Goal: Task Accomplishment & Management: Manage account settings

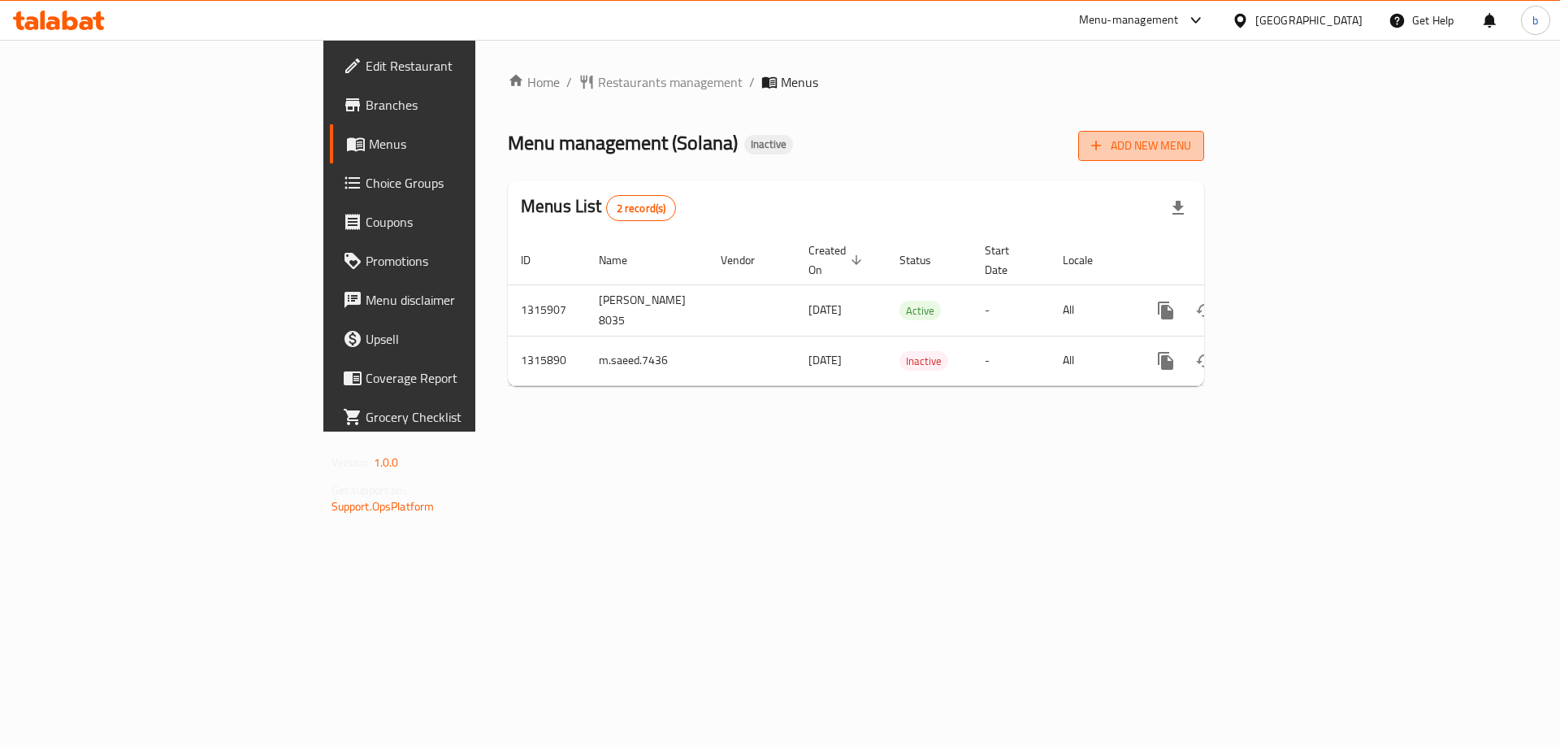
click at [1204, 131] on button "Add New Menu" at bounding box center [1141, 146] width 126 height 30
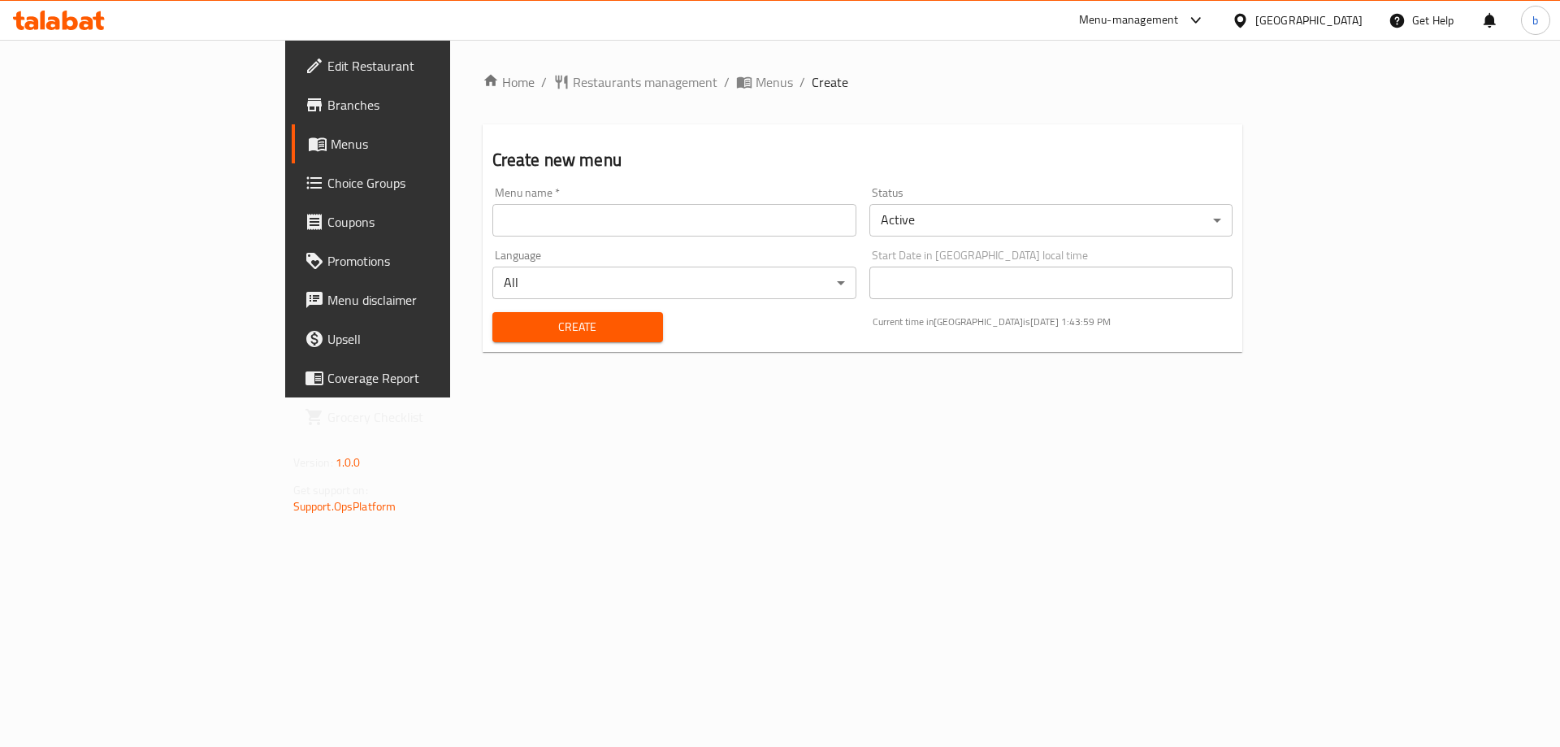
click at [794, 219] on input "text" at bounding box center [674, 220] width 364 height 33
type input "basmala8029"
click at [505, 323] on span "Create" at bounding box center [577, 327] width 145 height 20
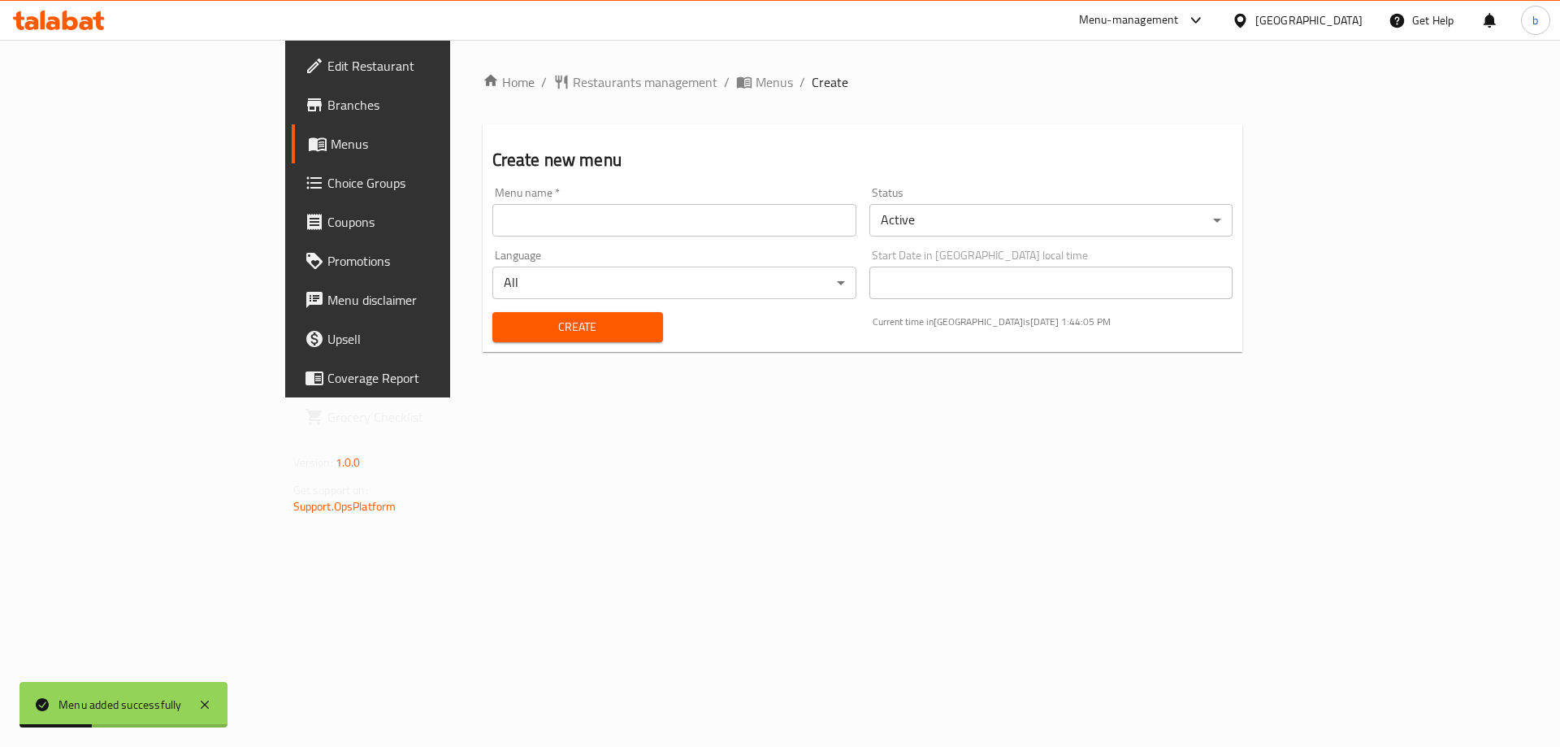
click at [331, 140] on span "Menus" at bounding box center [432, 144] width 202 height 20
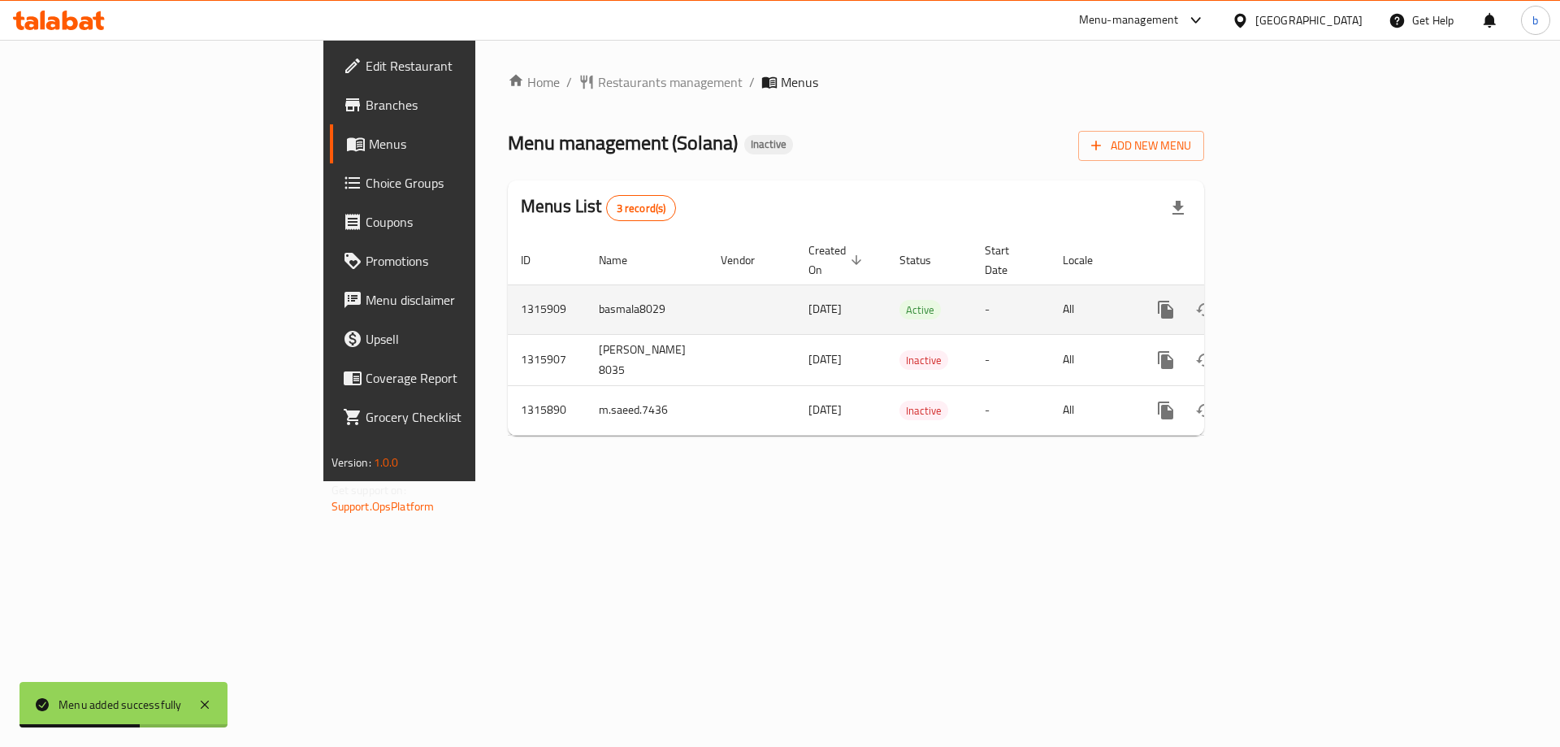
click at [1302, 290] on link "enhanced table" at bounding box center [1282, 309] width 39 height 39
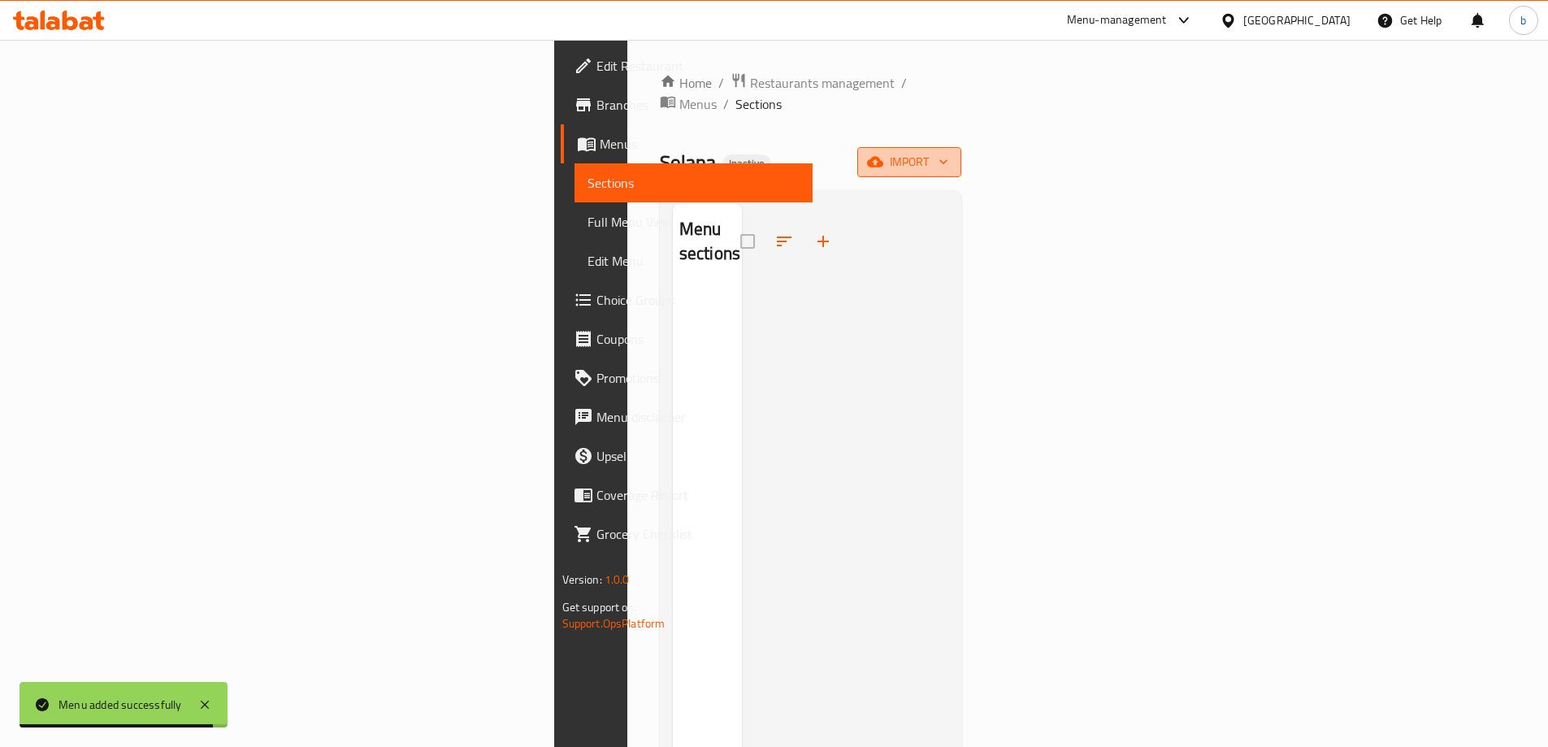
click at [961, 151] on button "import" at bounding box center [909, 162] width 104 height 30
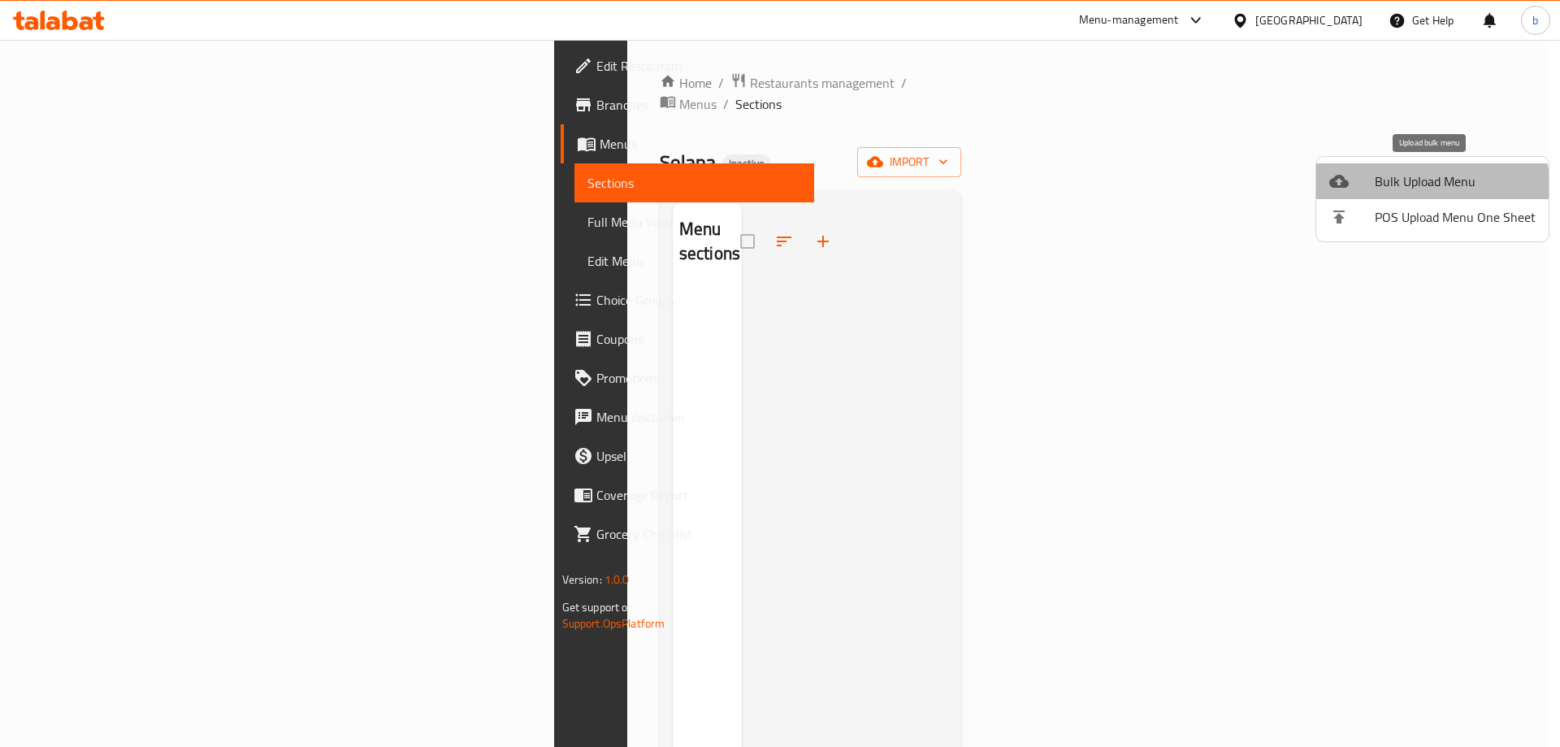
click at [1419, 195] on li "Bulk Upload Menu" at bounding box center [1432, 181] width 232 height 36
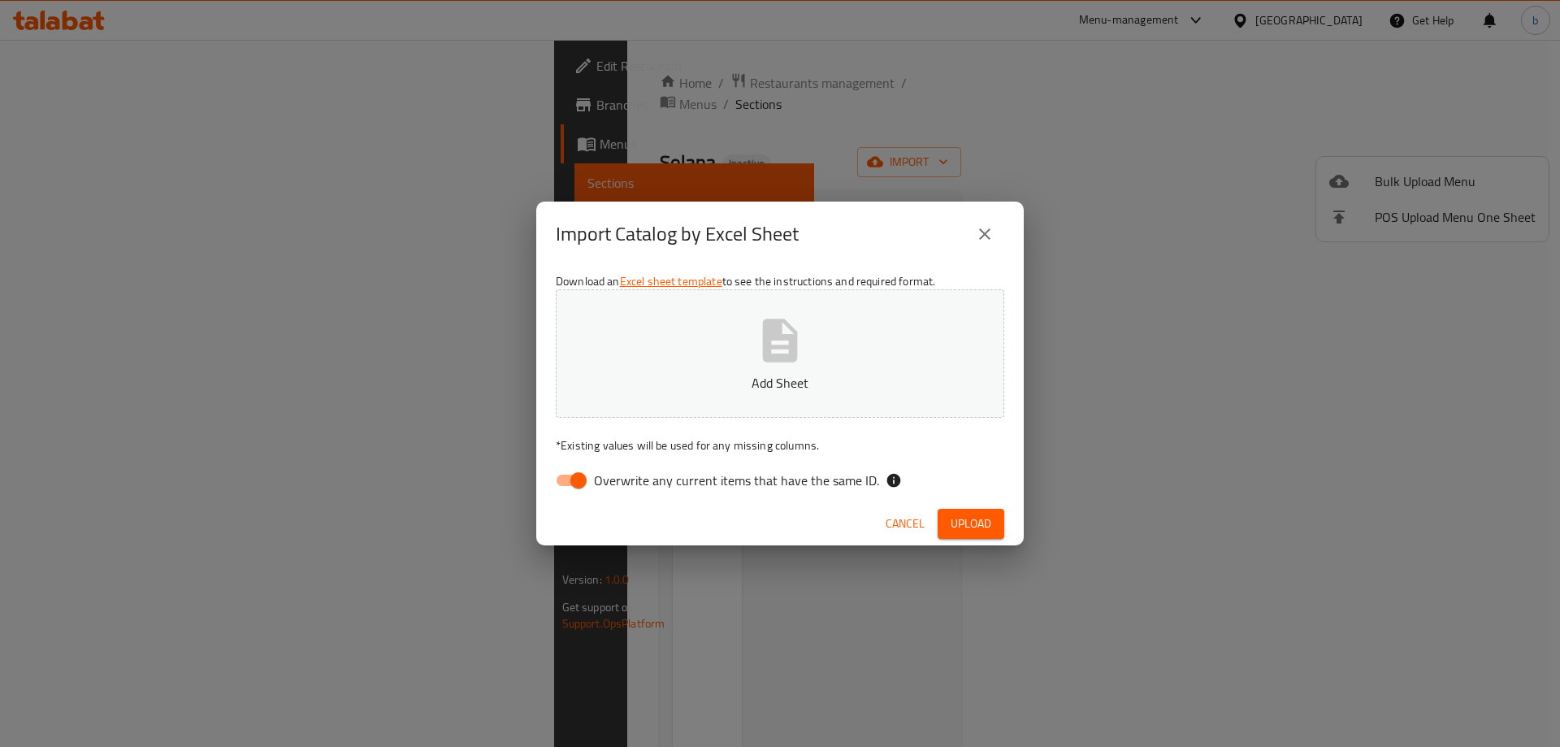
click at [711, 489] on span "Overwrite any current items that have the same ID." at bounding box center [736, 480] width 285 height 20
click at [625, 489] on input "Overwrite any current items that have the same ID." at bounding box center [578, 480] width 93 height 31
checkbox input "false"
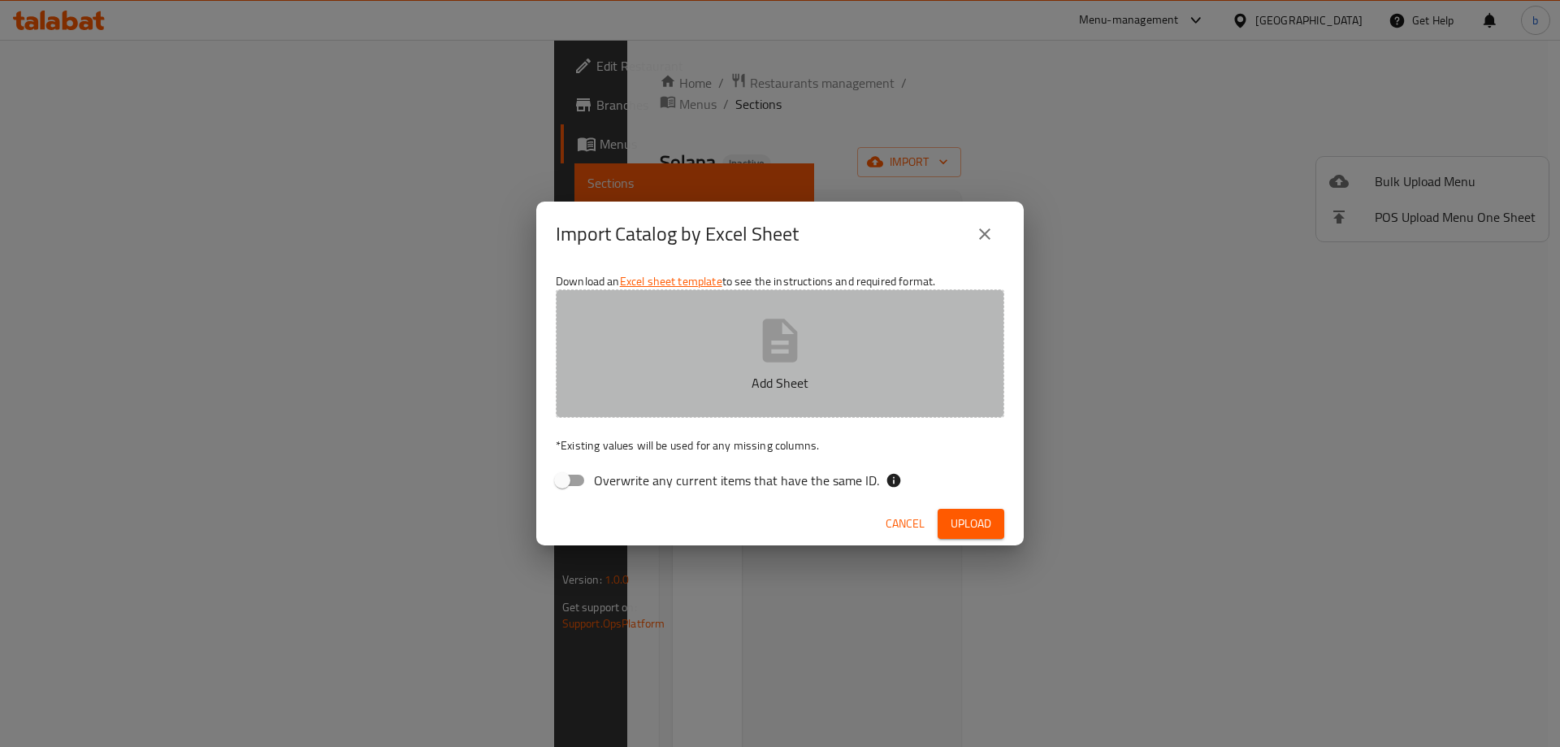
click at [799, 388] on p "Add Sheet" at bounding box center [780, 383] width 398 height 20
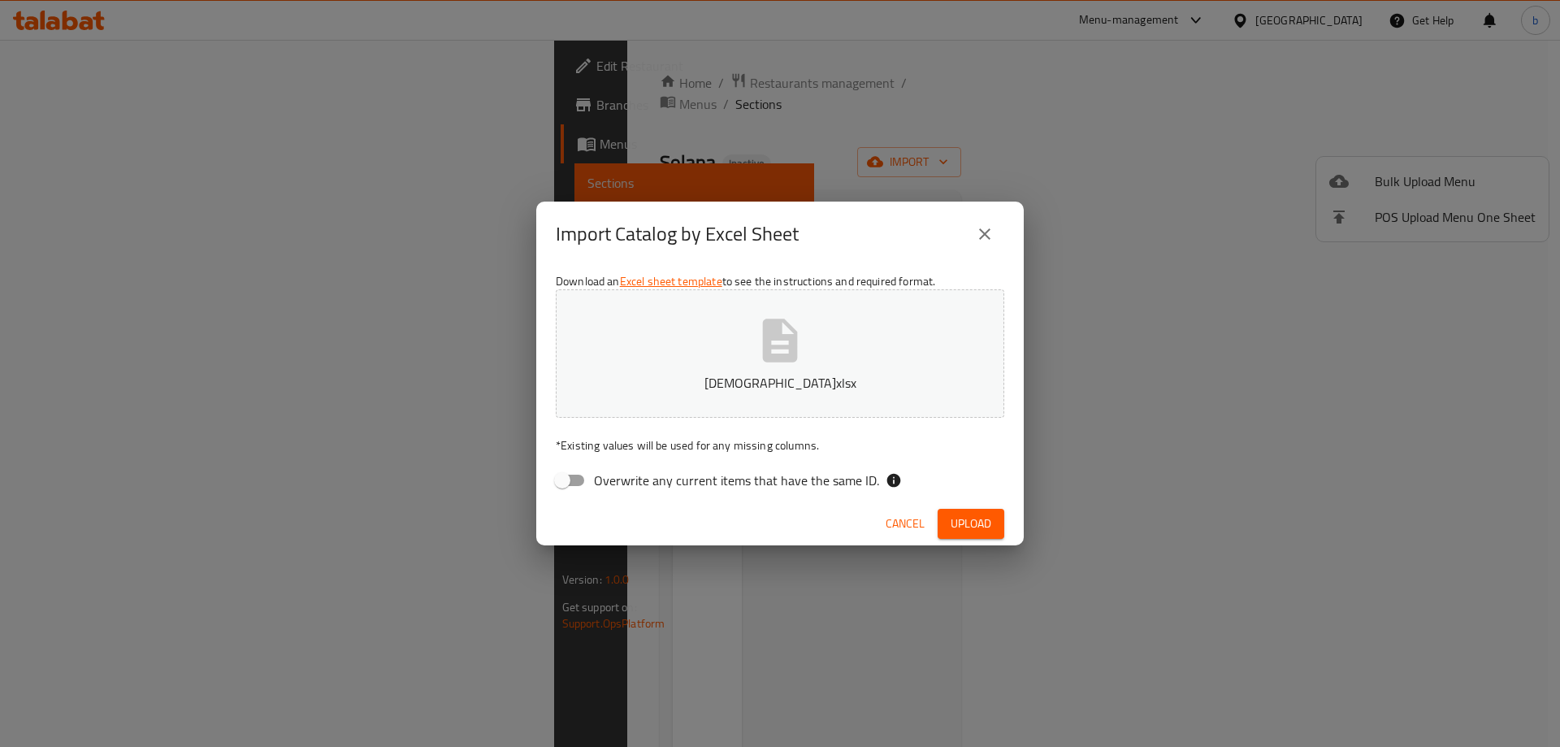
click at [973, 522] on span "Upload" at bounding box center [971, 524] width 41 height 20
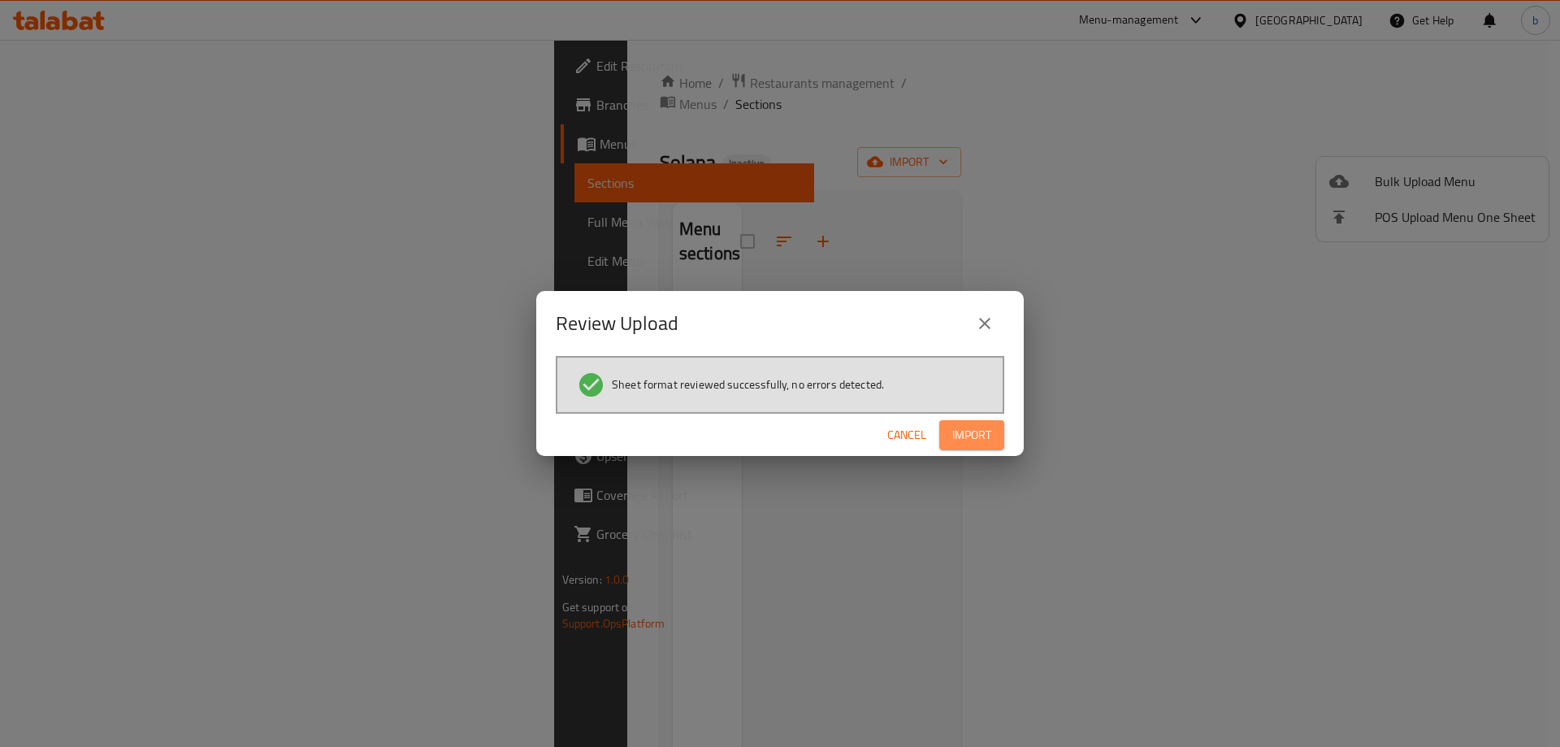
click at [977, 444] on span "Import" at bounding box center [971, 435] width 39 height 20
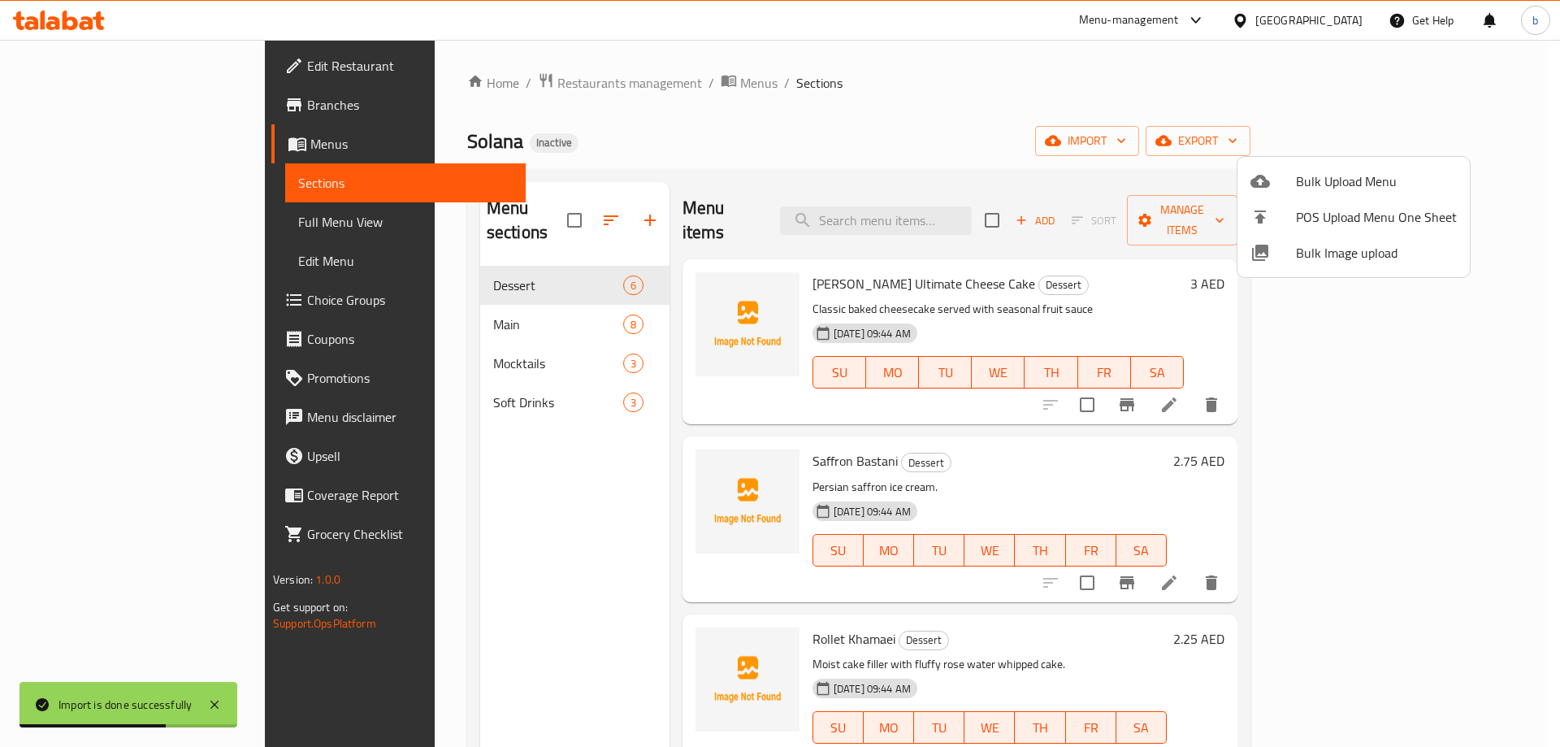
click at [1121, 254] on div at bounding box center [780, 373] width 1560 height 747
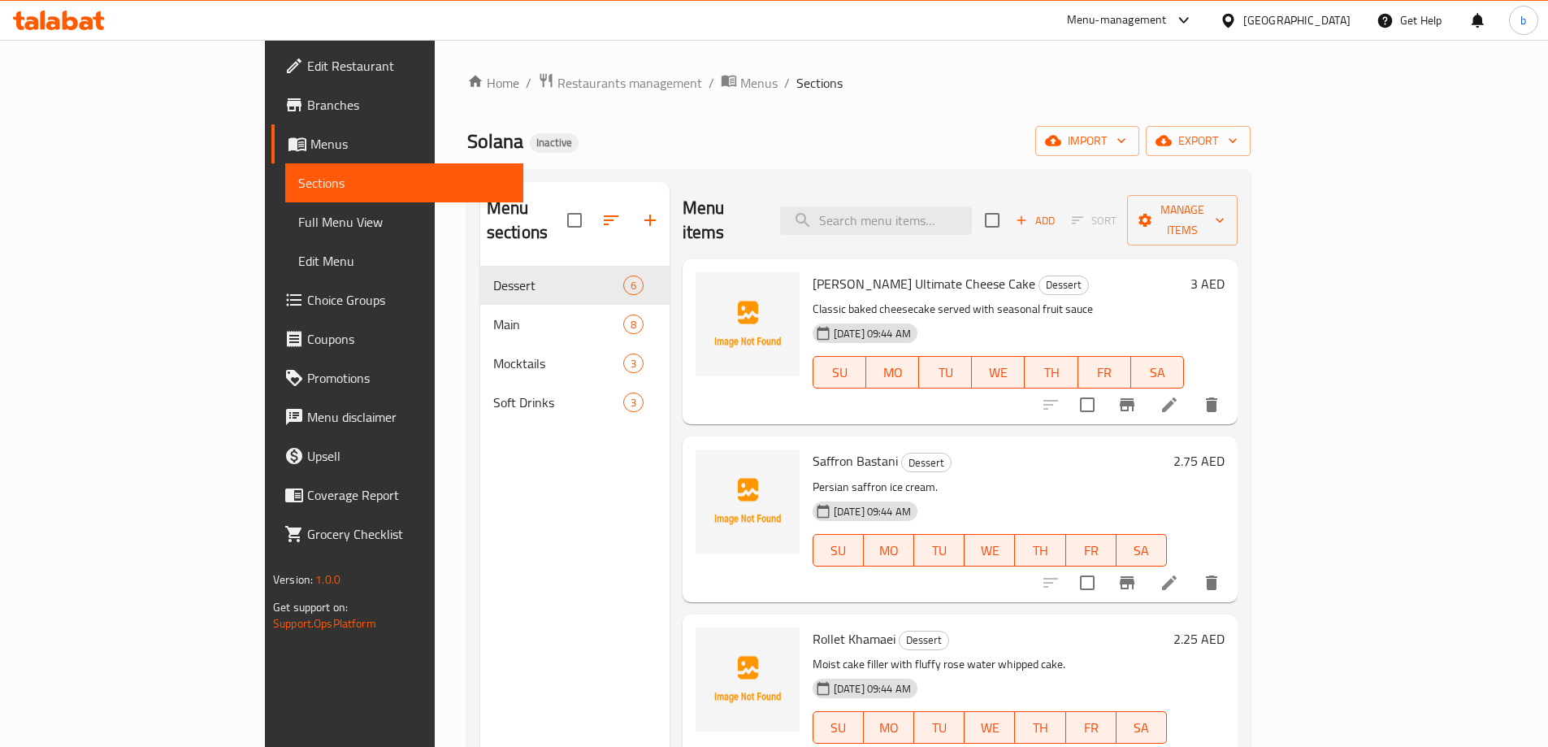
click at [298, 228] on span "Full Menu View" at bounding box center [404, 222] width 212 height 20
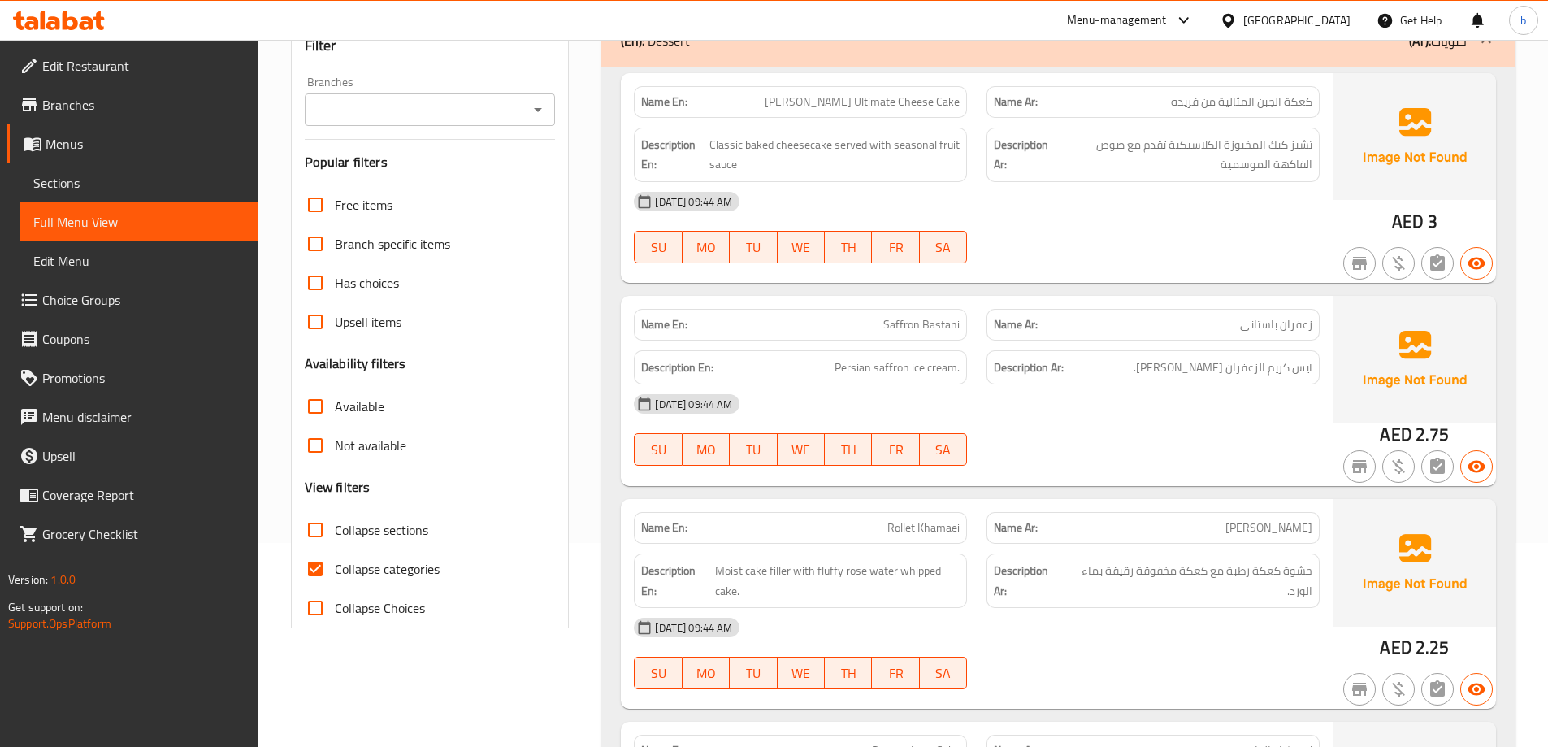
scroll to position [244, 0]
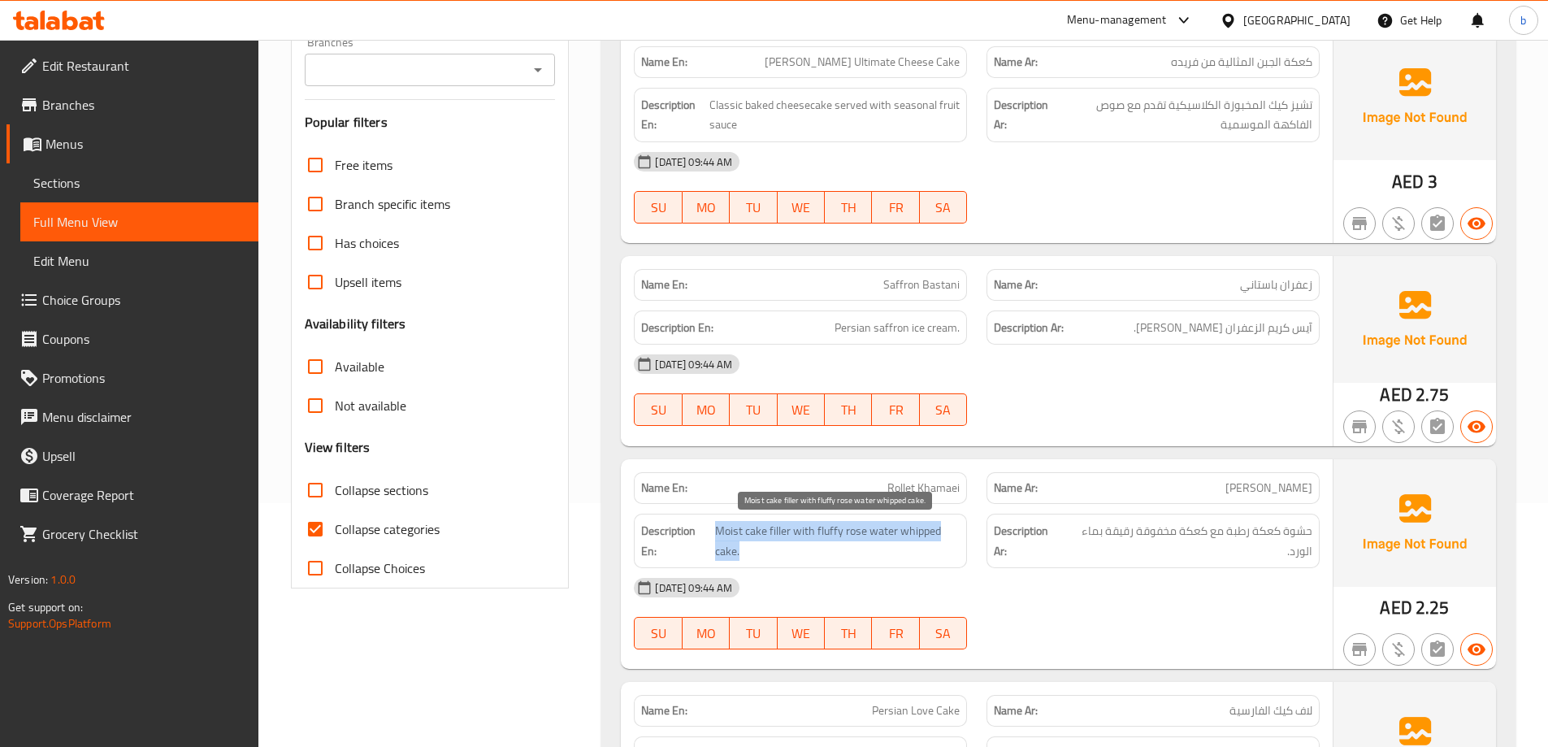
drag, startPoint x: 715, startPoint y: 527, endPoint x: 740, endPoint y: 558, distance: 40.5
click at [740, 558] on span "Moist cake filler with fluffy rose water whipped cake." at bounding box center [837, 541] width 245 height 40
copy span "Moist cake filler with fluffy rose water whipped cake."
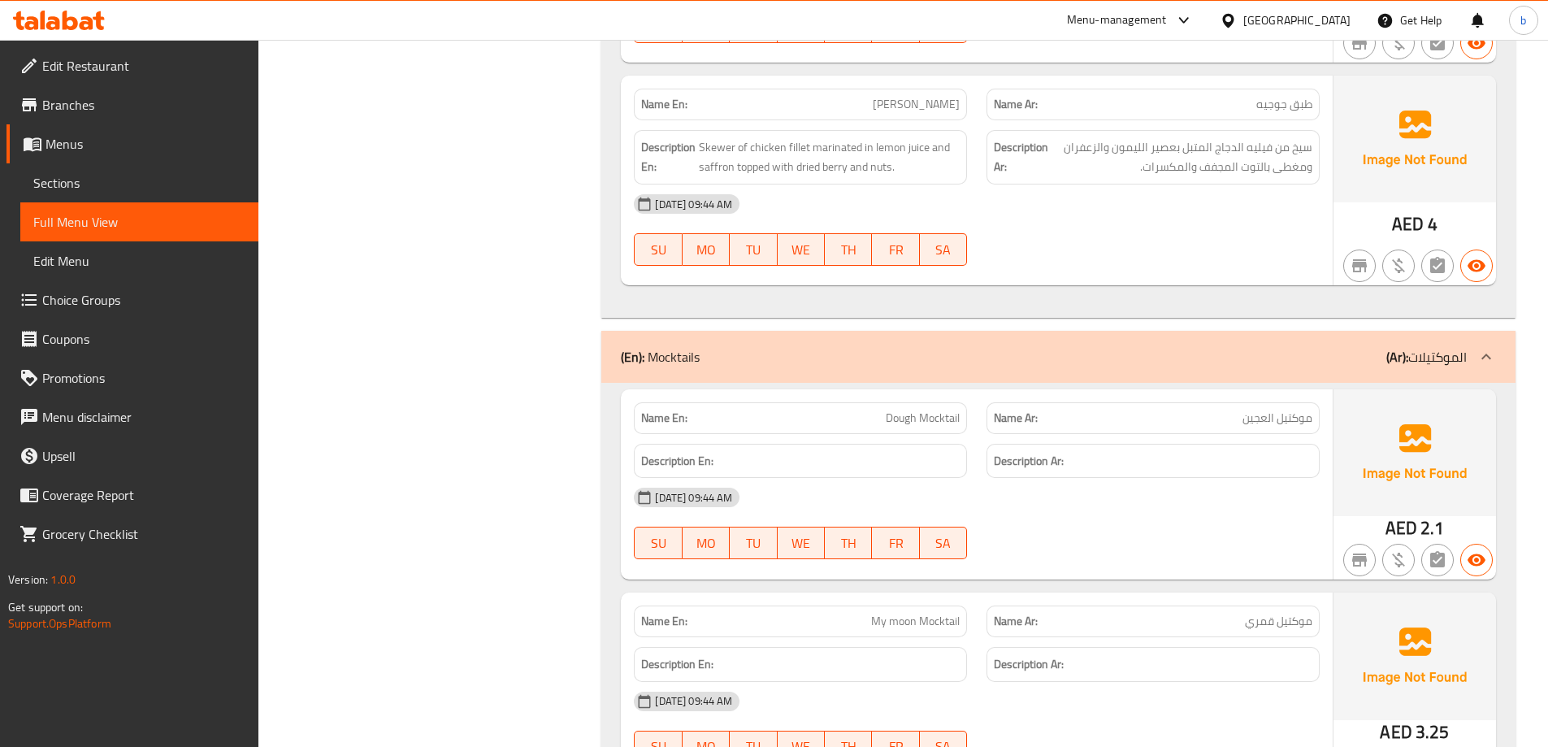
scroll to position [3250, 0]
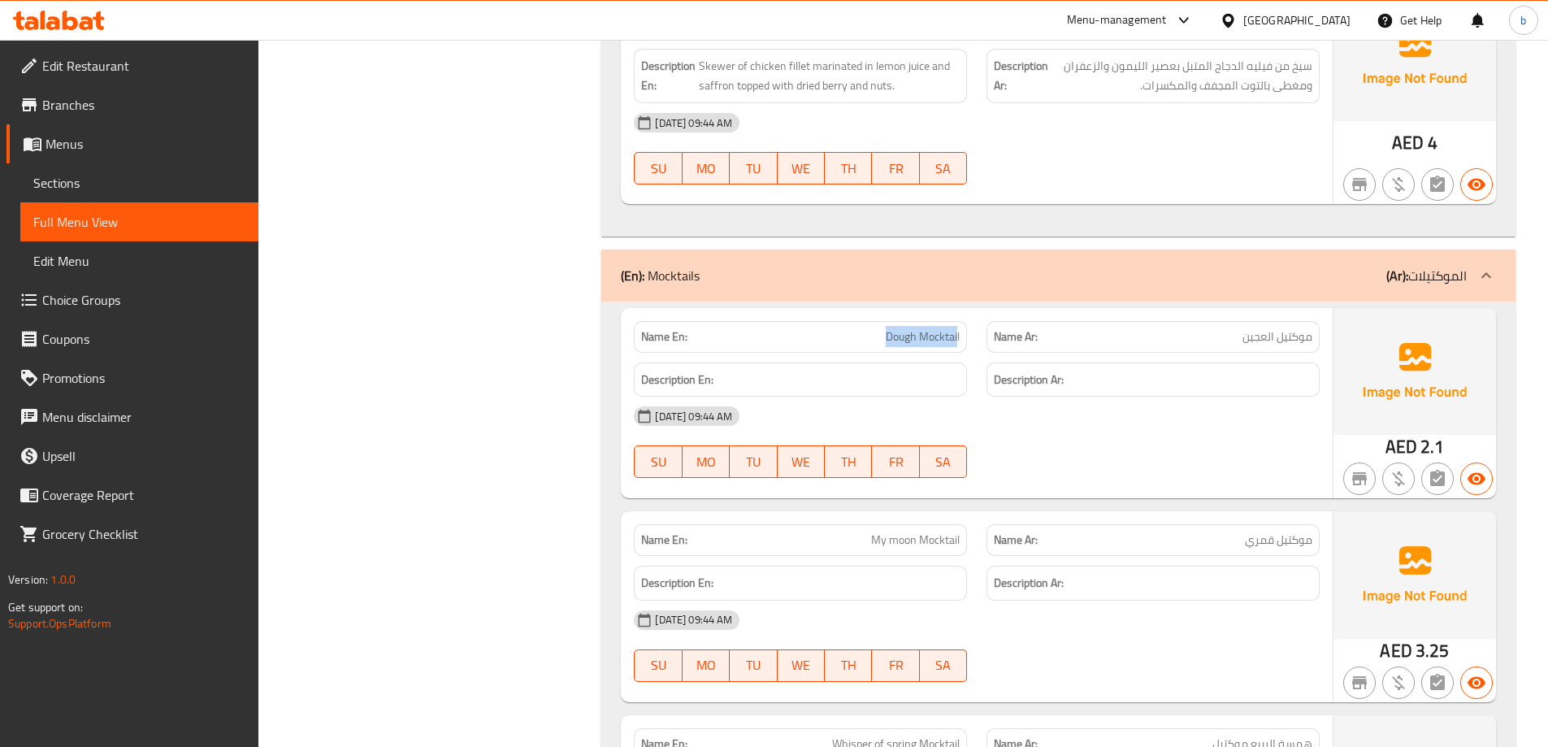
drag, startPoint x: 957, startPoint y: 339, endPoint x: 856, endPoint y: 332, distance: 101.0
click at [856, 332] on p "Name En: [PERSON_NAME]" at bounding box center [800, 336] width 319 height 17
click at [863, 340] on p "Name En: [PERSON_NAME]" at bounding box center [800, 336] width 319 height 17
drag, startPoint x: 882, startPoint y: 337, endPoint x: 973, endPoint y: 342, distance: 91.9
click at [973, 342] on div "Name En: [PERSON_NAME]" at bounding box center [800, 336] width 353 height 51
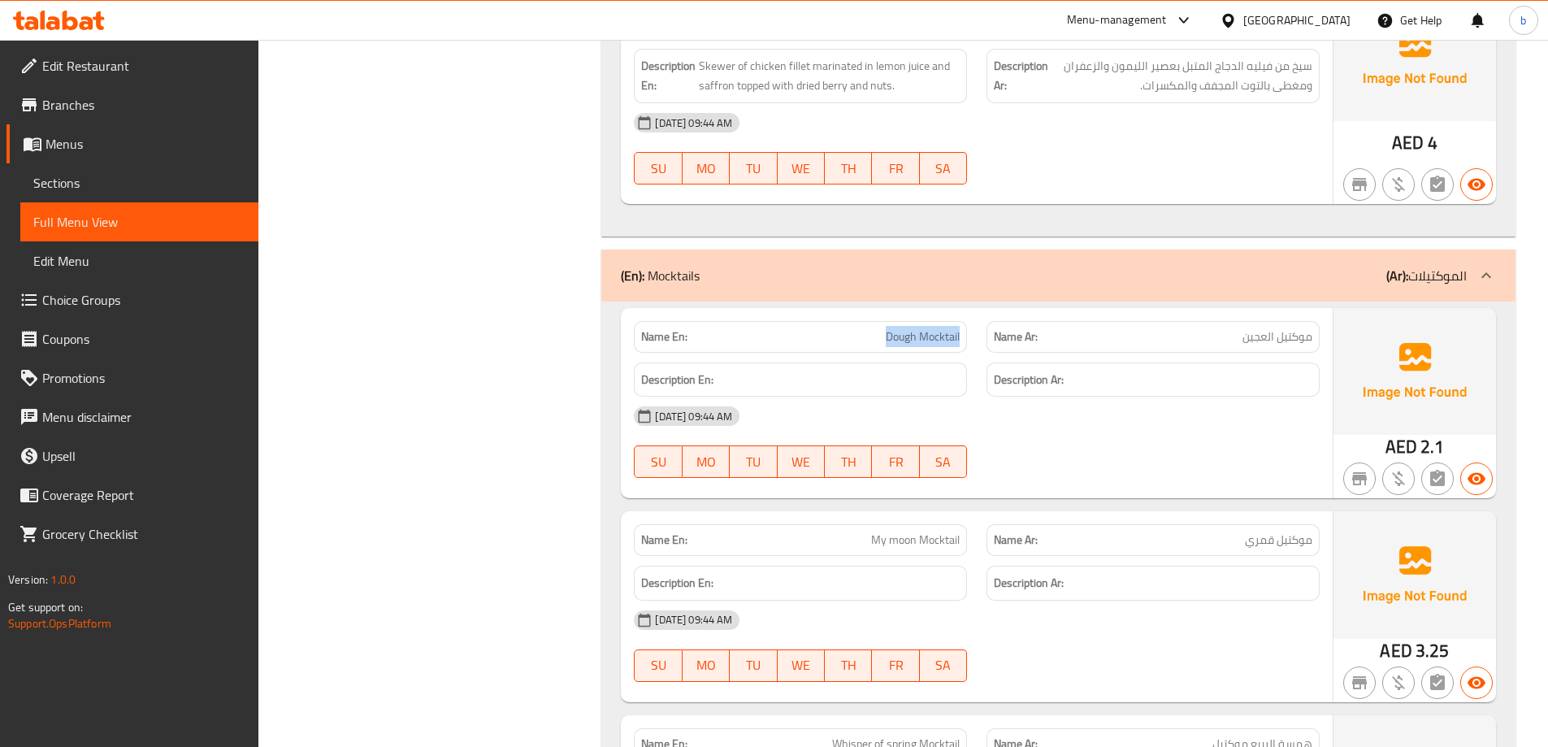
copy span "Dough Mocktail"
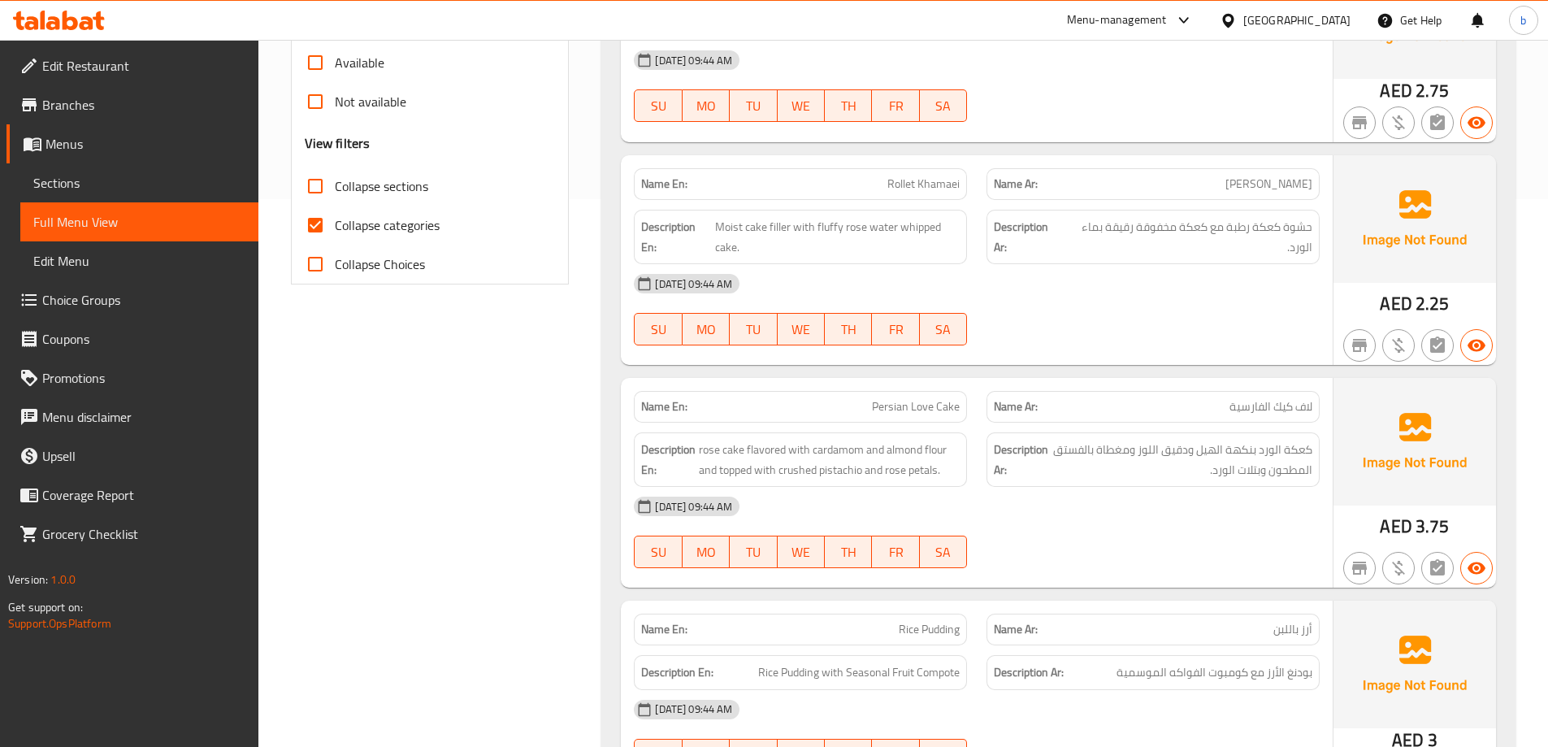
scroll to position [518, 0]
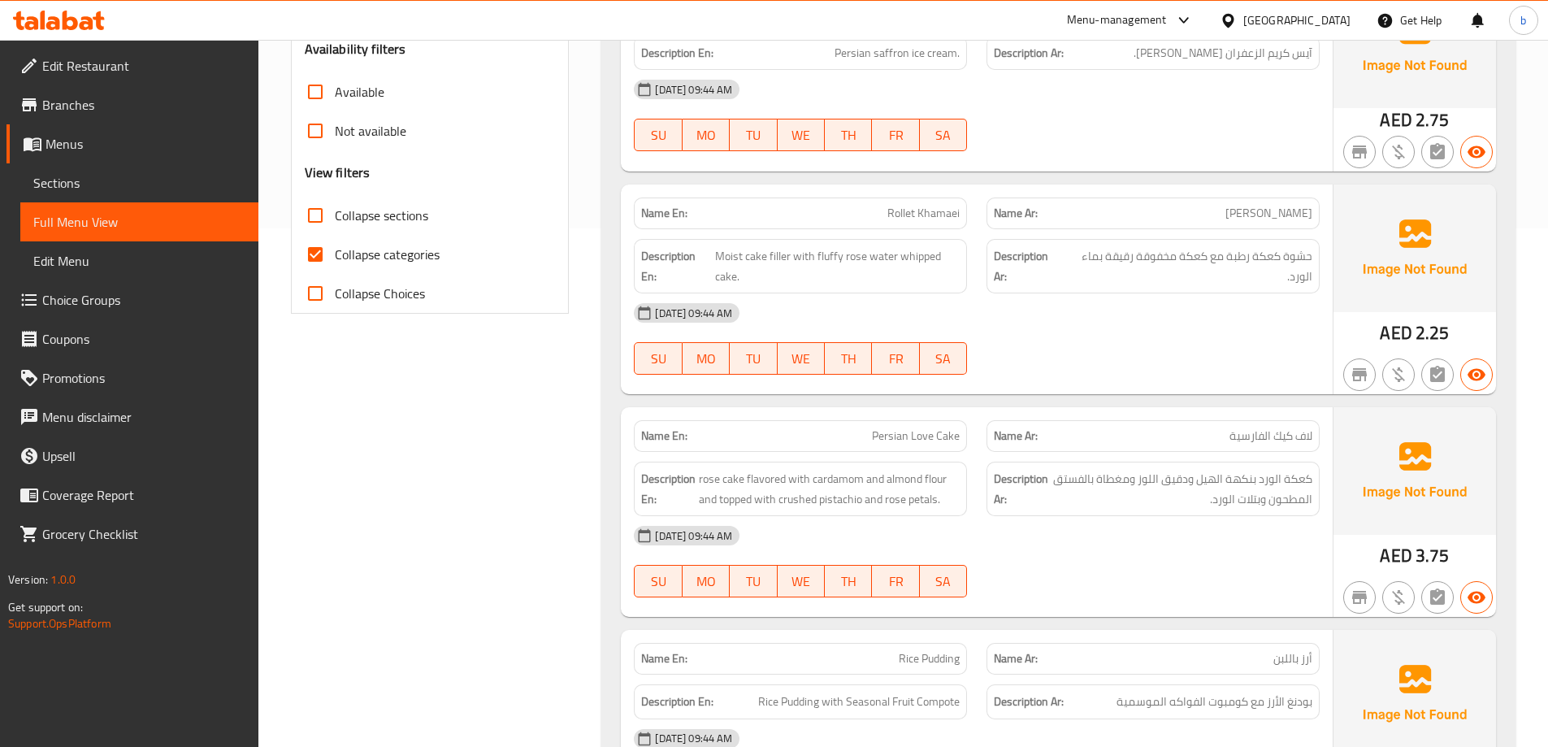
click at [1216, 431] on p "Name Ar: لاف كيك الفارسية" at bounding box center [1153, 435] width 319 height 17
click at [1239, 437] on span "لاف كيك الفارسية" at bounding box center [1270, 435] width 83 height 17
drag, startPoint x: 1226, startPoint y: 436, endPoint x: 1324, endPoint y: 442, distance: 97.7
click at [1324, 442] on div "Name Ar: لاف كيك الفارسية" at bounding box center [1153, 435] width 353 height 51
click at [1138, 437] on p "Name Ar: لاف كيك الفارسية" at bounding box center [1153, 435] width 319 height 17
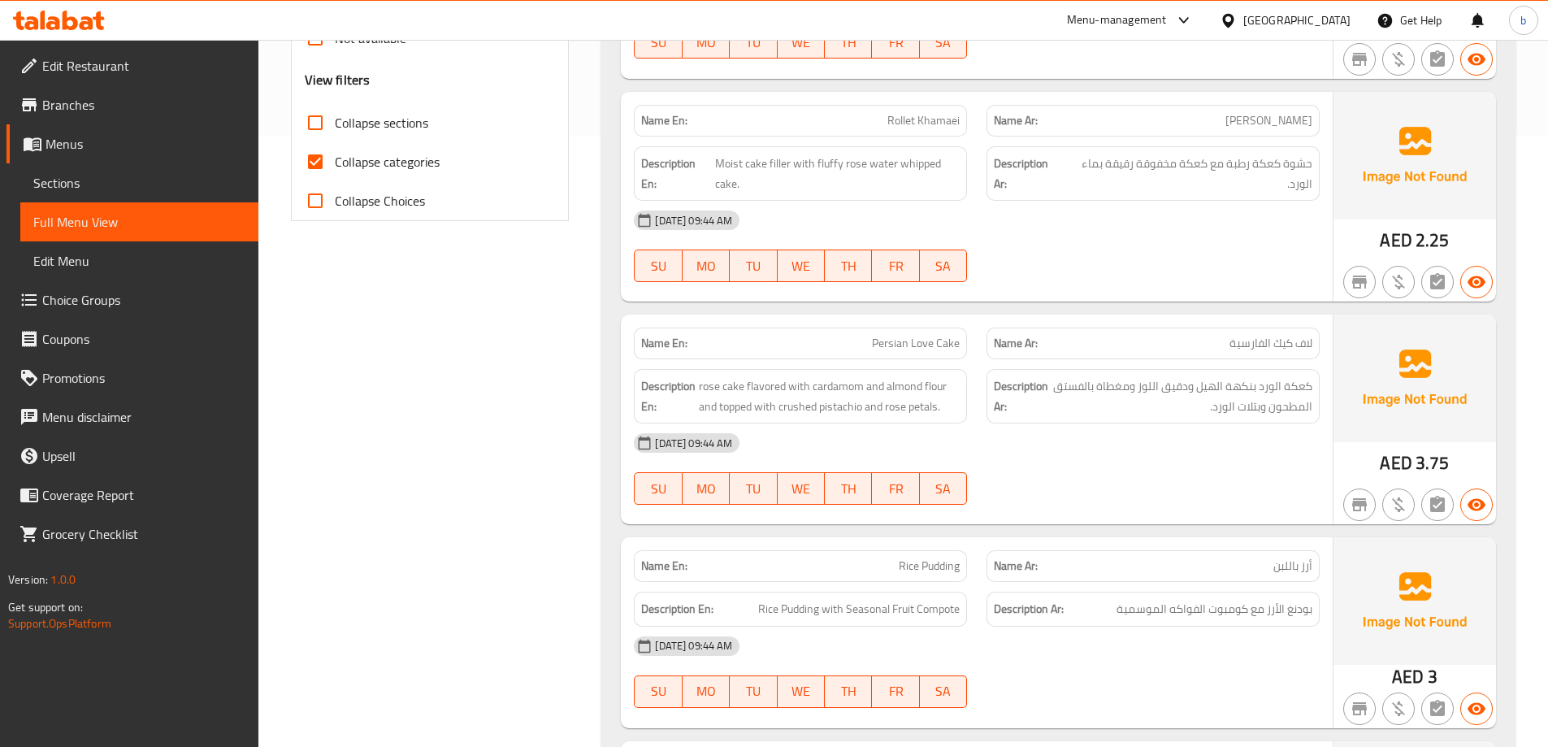
scroll to position [650, 0]
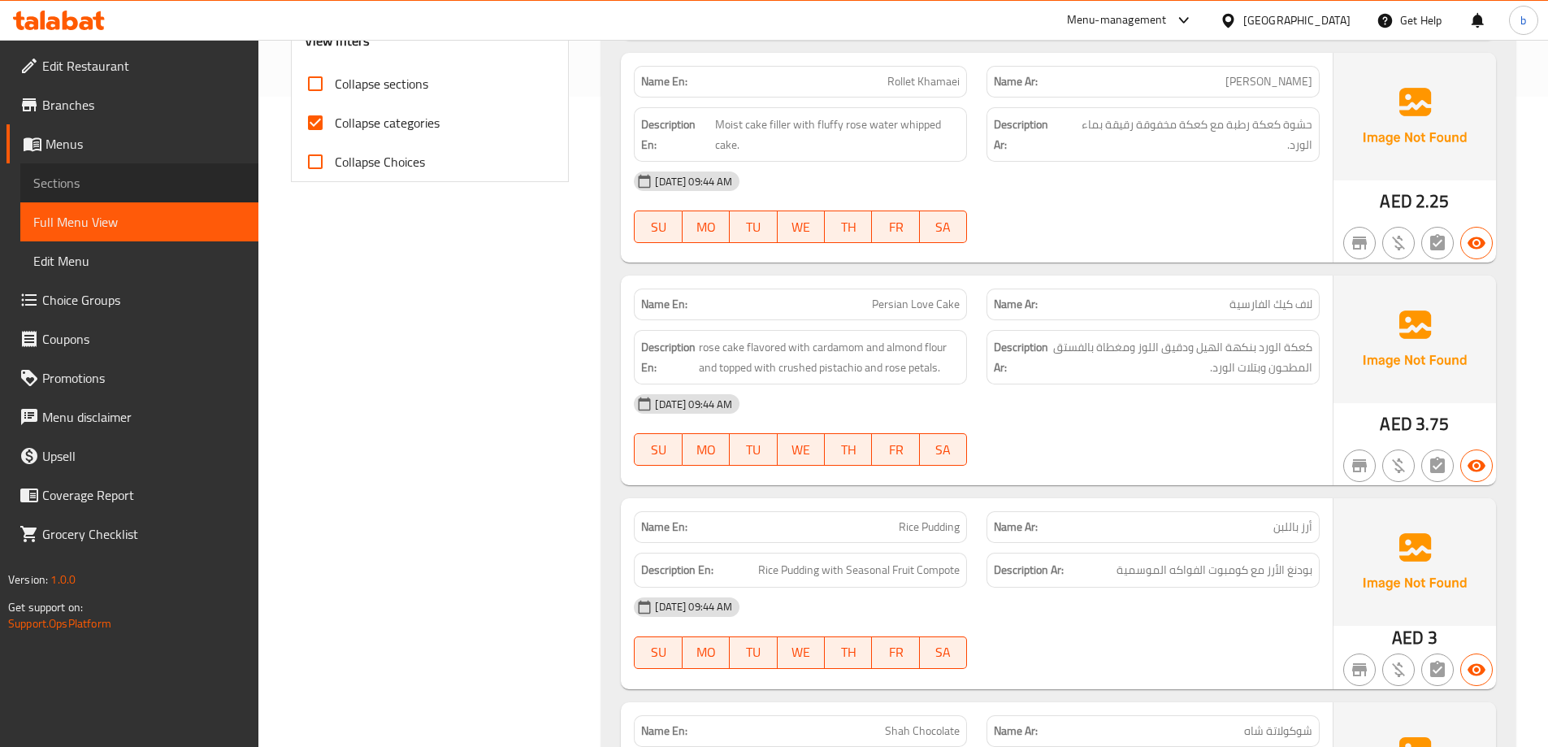
click at [119, 184] on span "Sections" at bounding box center [139, 183] width 212 height 20
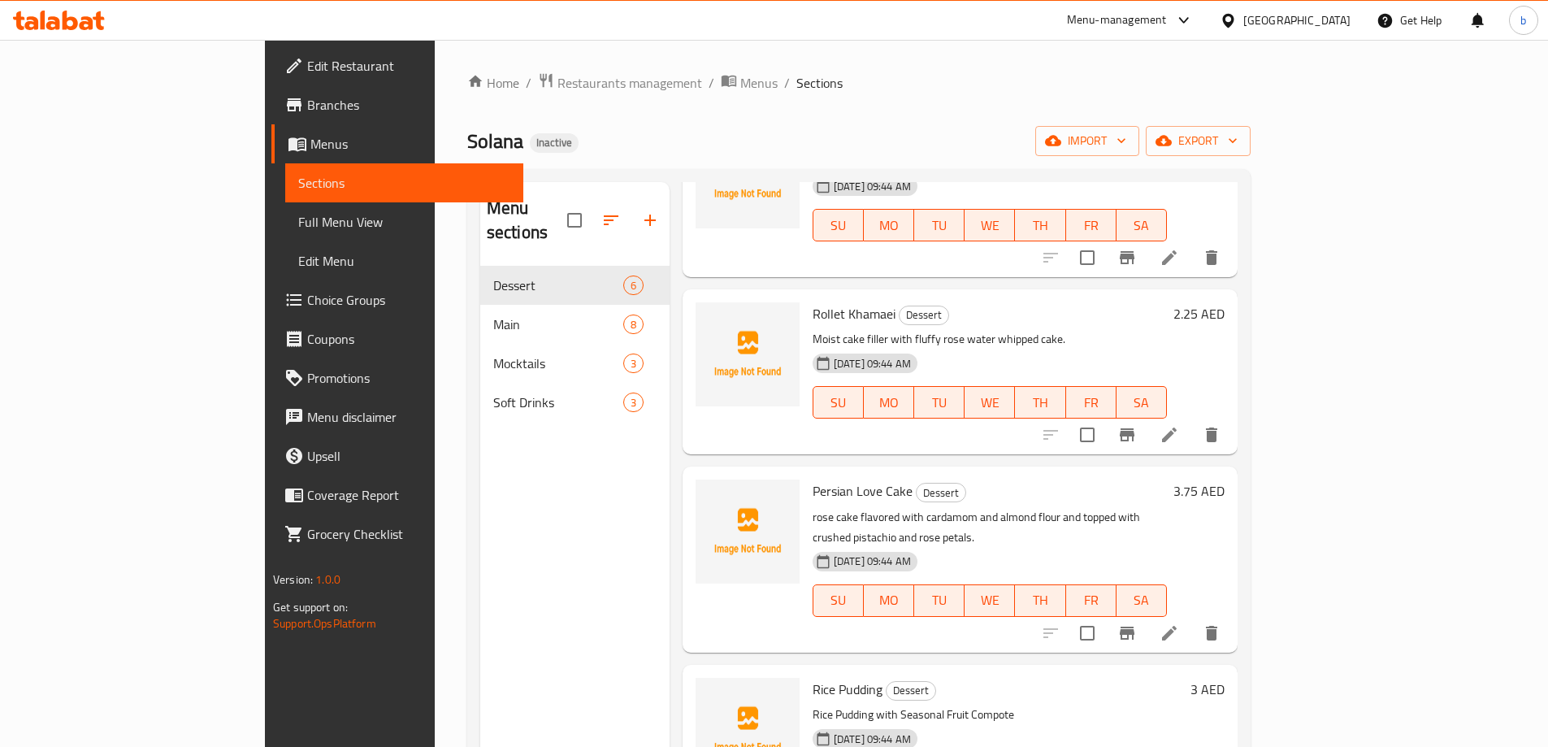
scroll to position [359, 0]
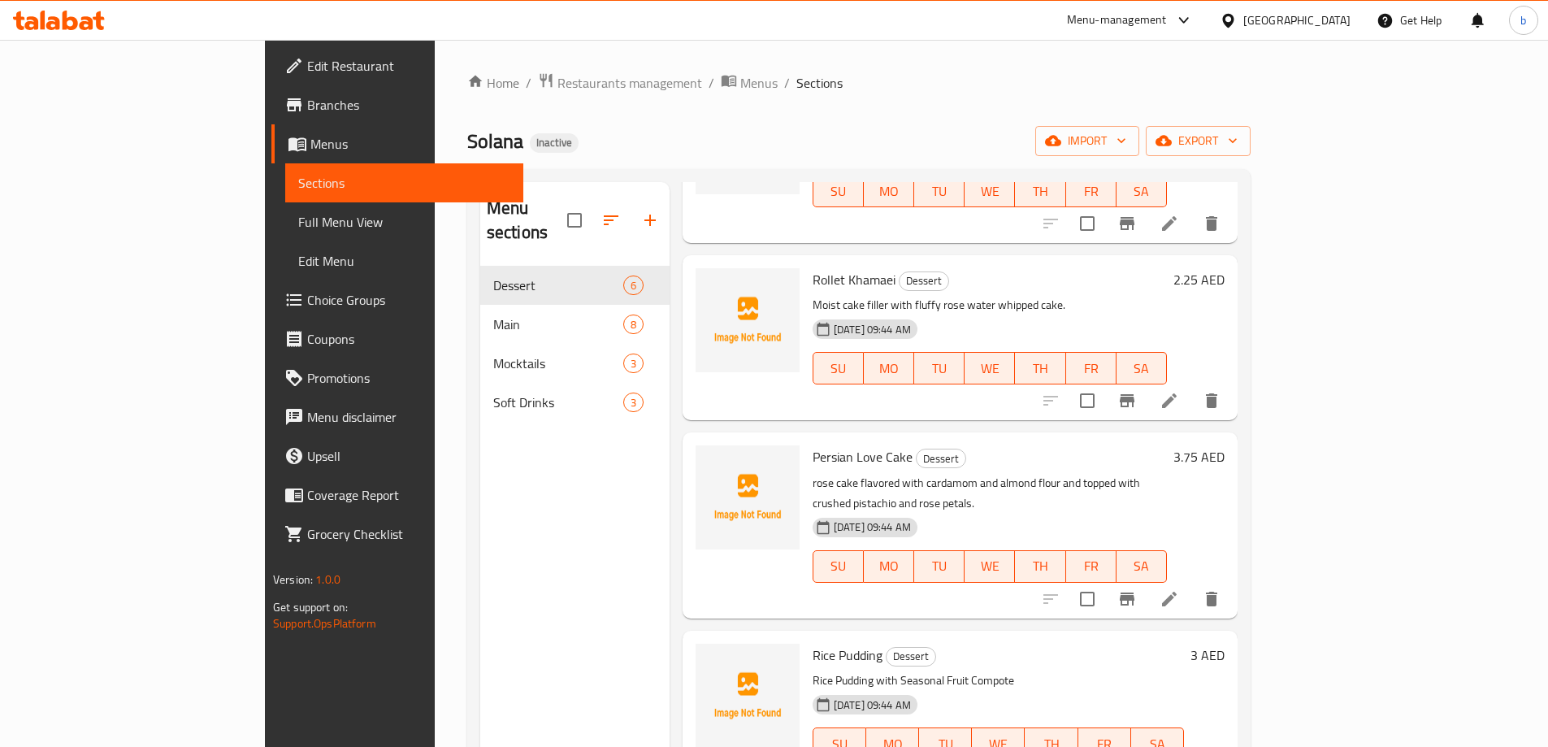
click at [1192, 584] on li at bounding box center [1169, 598] width 46 height 29
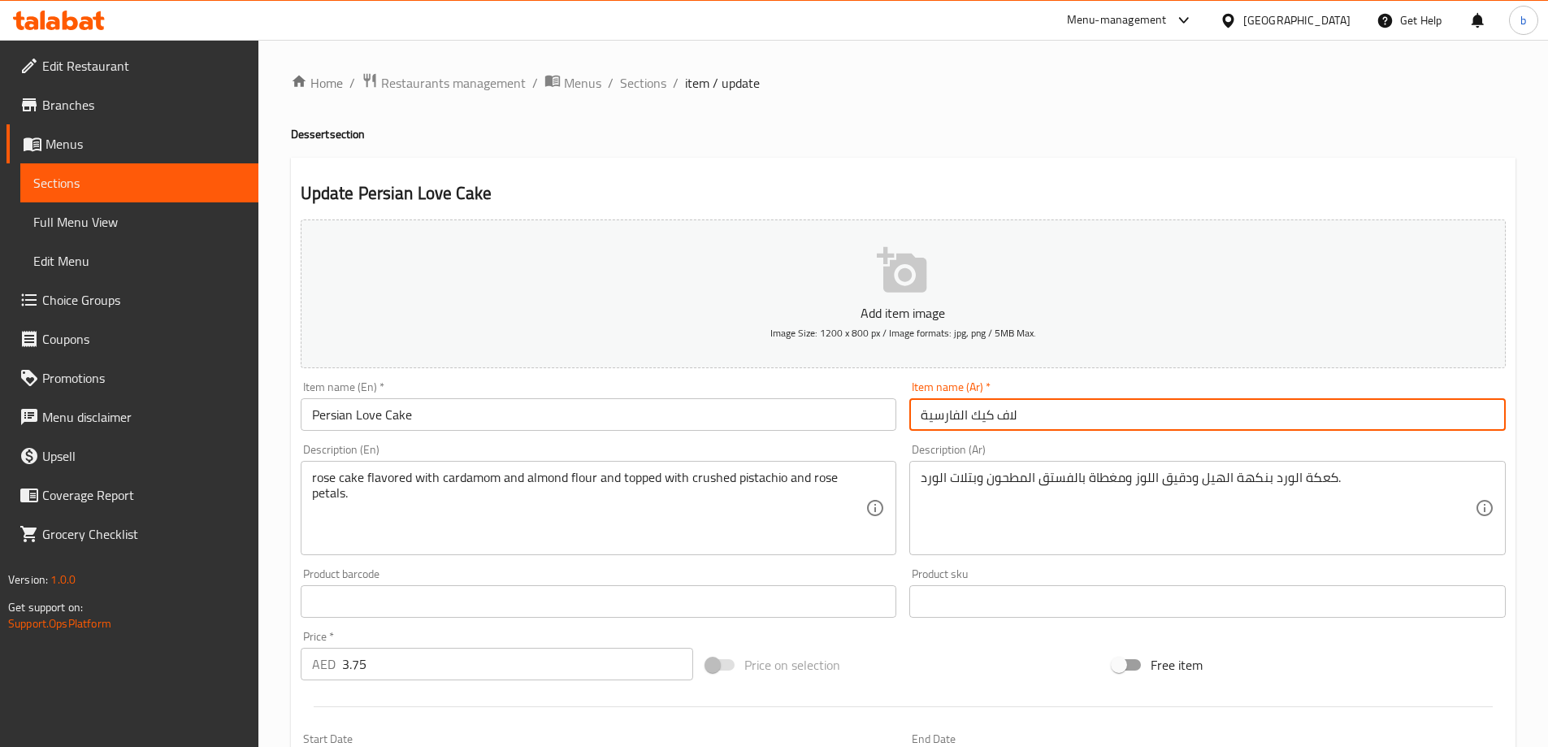
drag, startPoint x: 917, startPoint y: 415, endPoint x: 1034, endPoint y: 418, distance: 116.2
click at [1034, 418] on input "لاف كيك الفارسية" at bounding box center [1207, 414] width 596 height 33
type input "t"
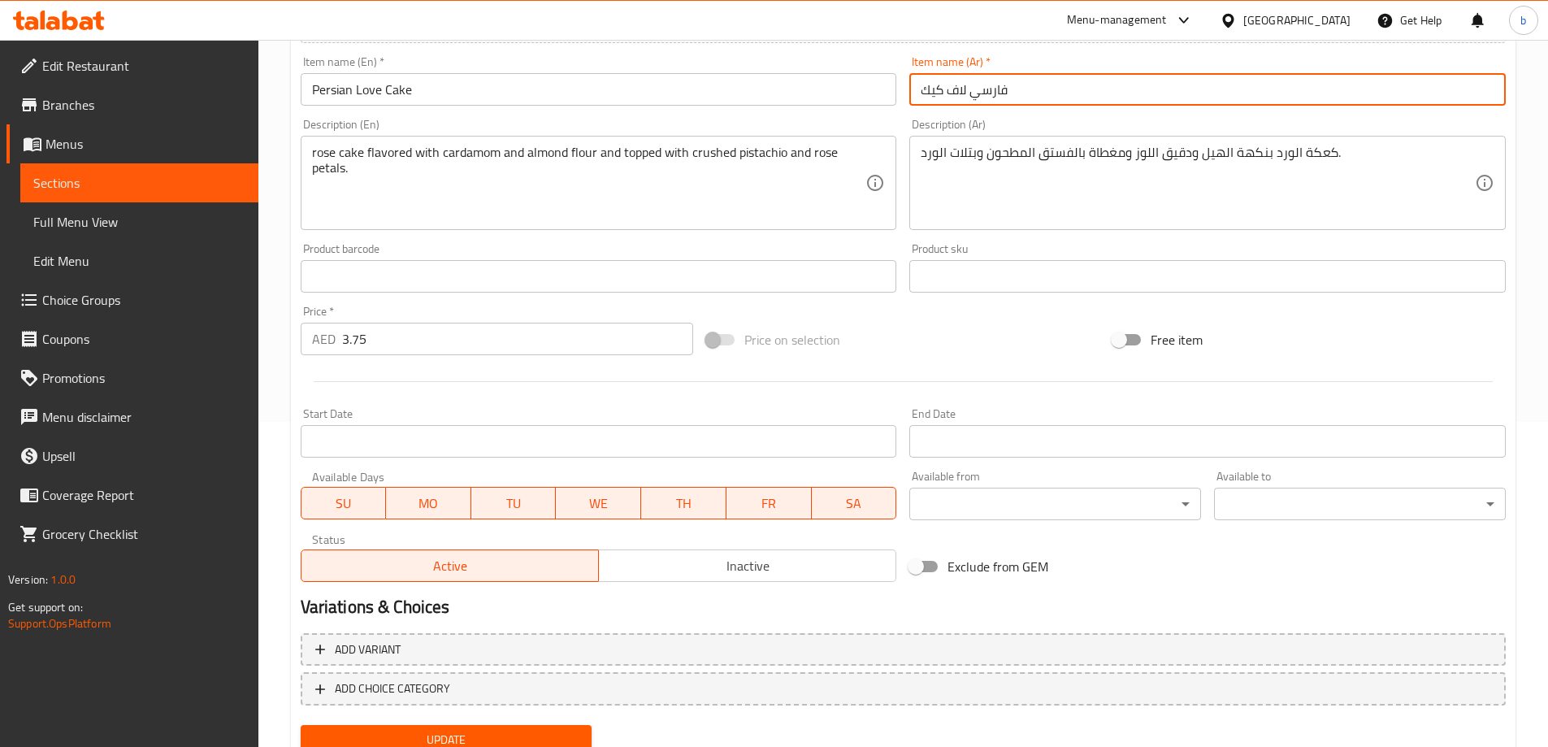
scroll to position [388, 0]
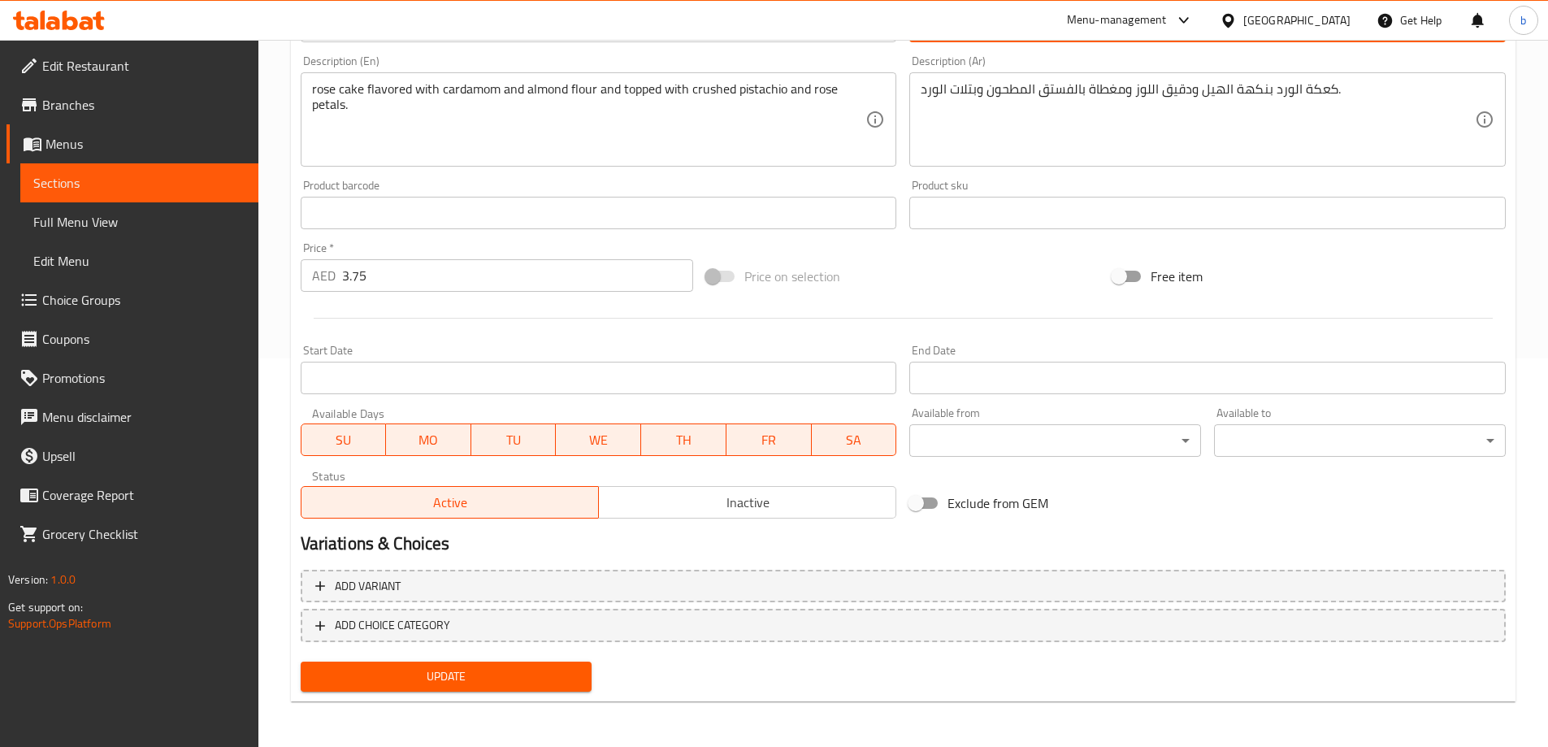
type input "فارسي لاف كيك"
click at [437, 682] on span "Update" at bounding box center [447, 676] width 266 height 20
click at [85, 219] on span "Full Menu View" at bounding box center [139, 222] width 212 height 20
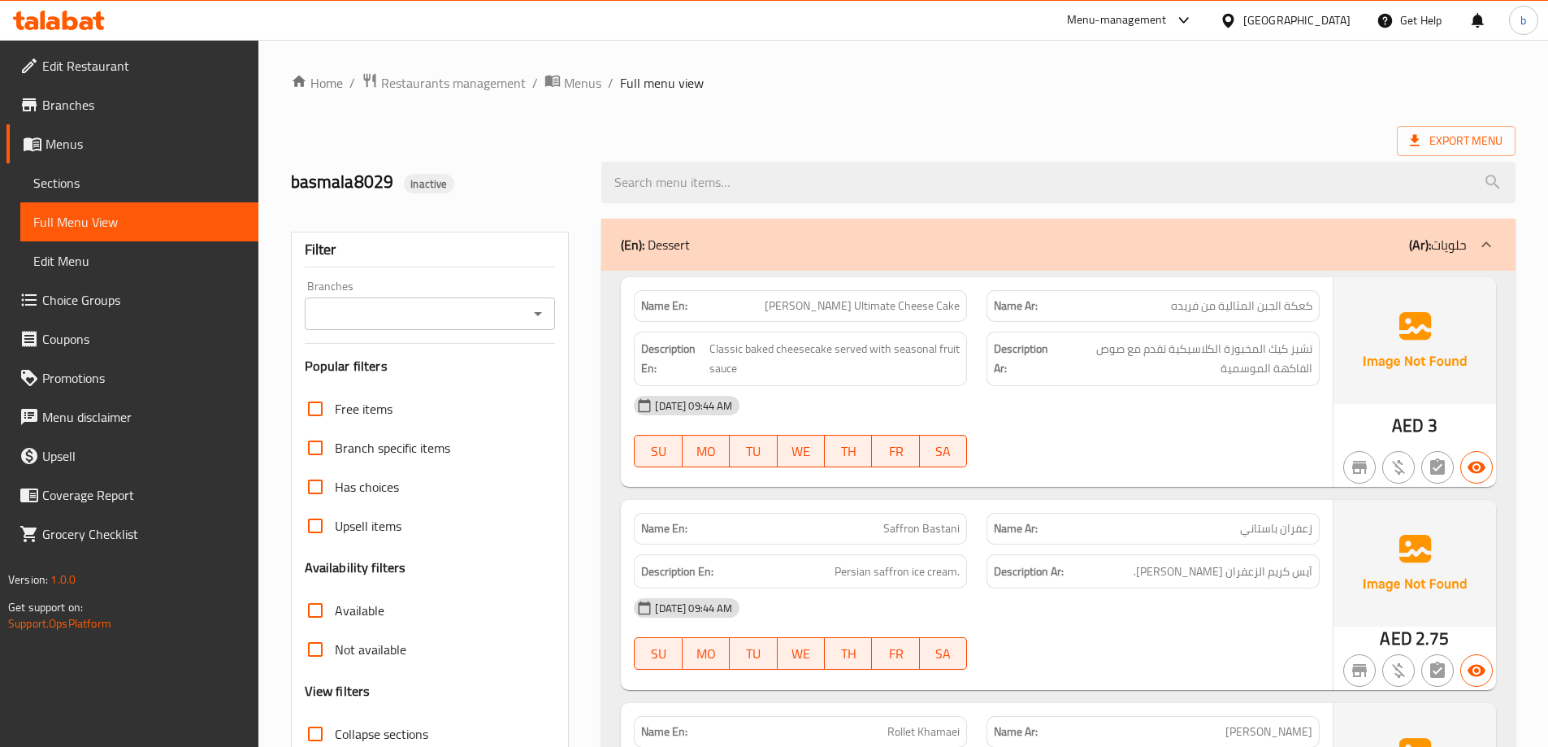
click at [201, 189] on span "Sections" at bounding box center [139, 183] width 212 height 20
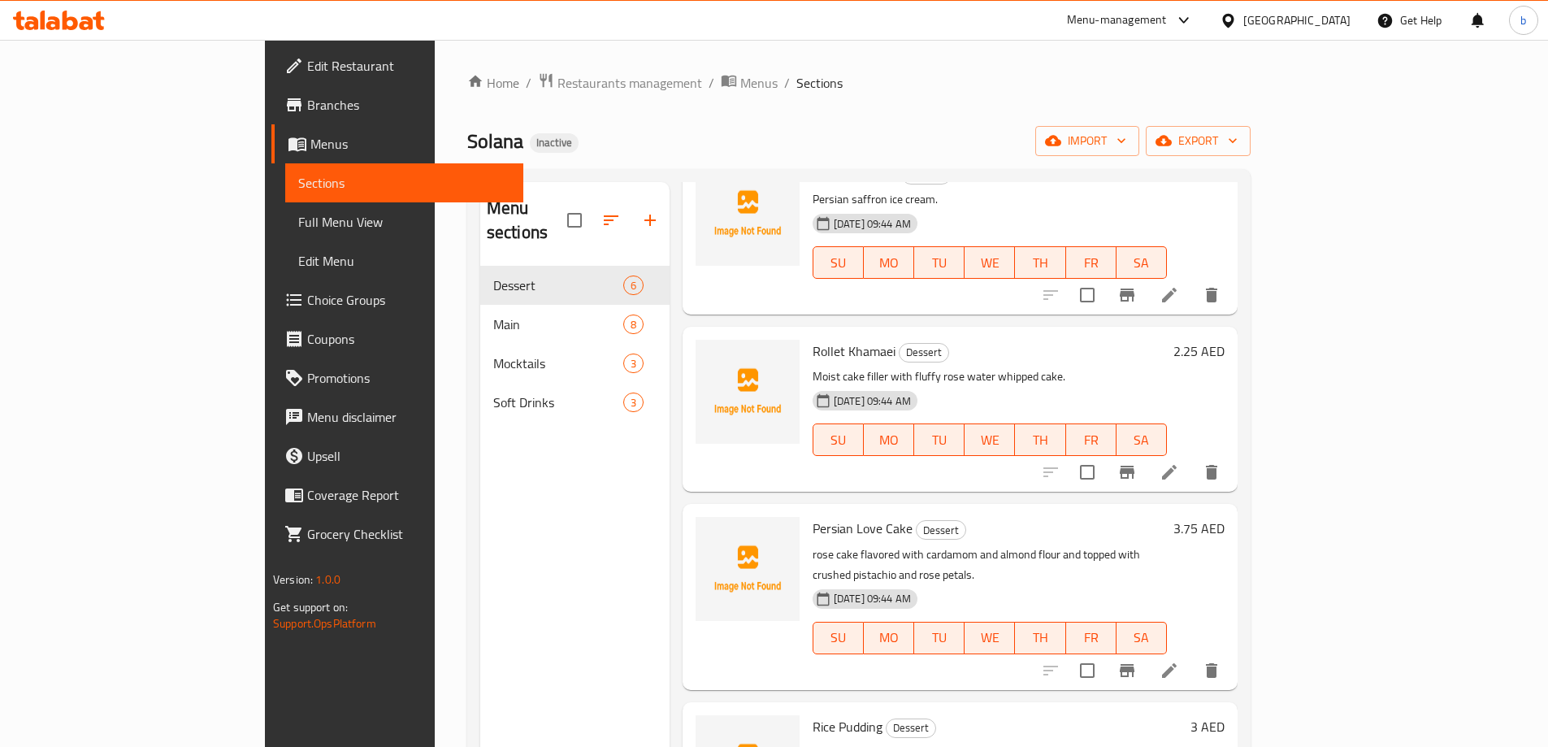
scroll to position [325, 0]
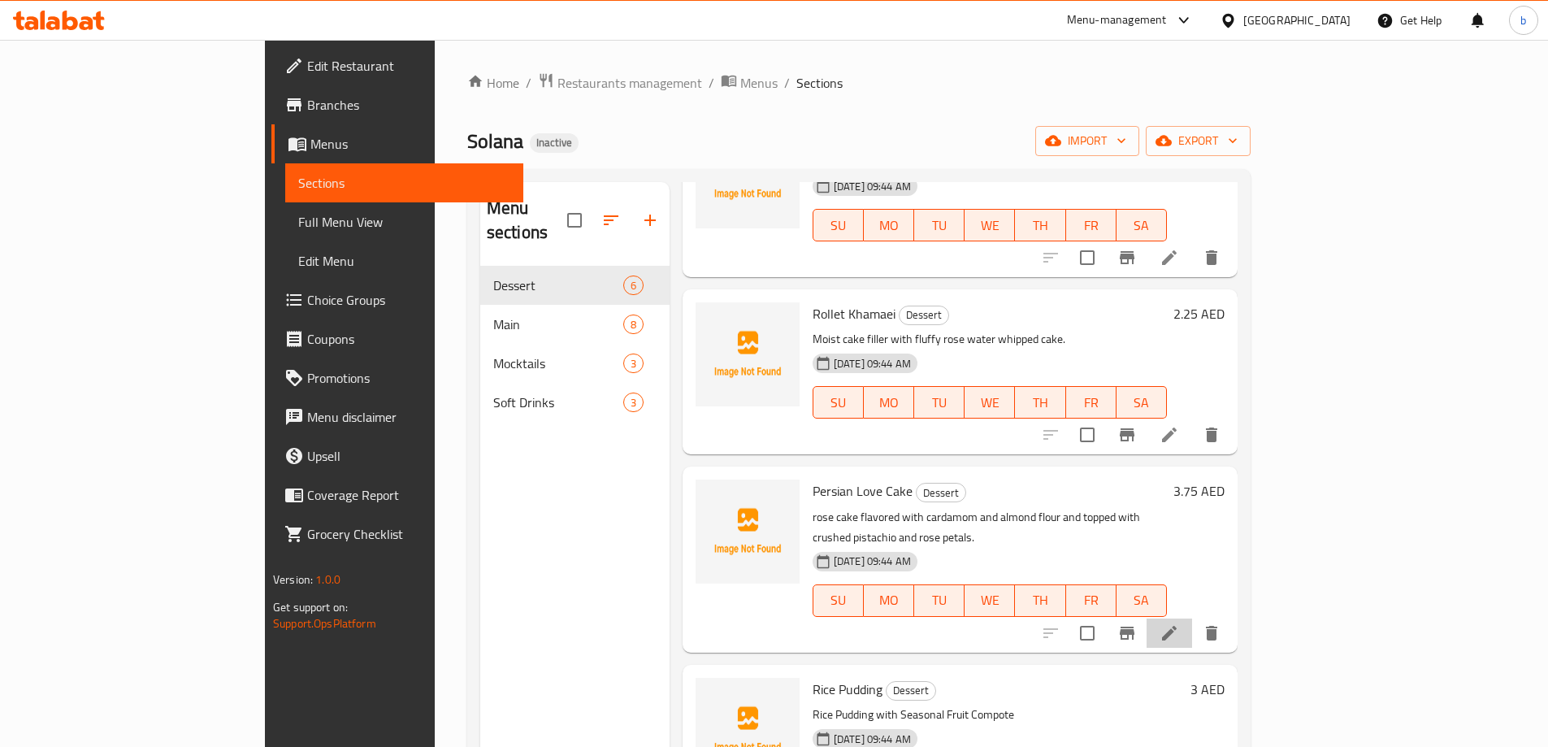
click at [1192, 618] on li at bounding box center [1169, 632] width 46 height 29
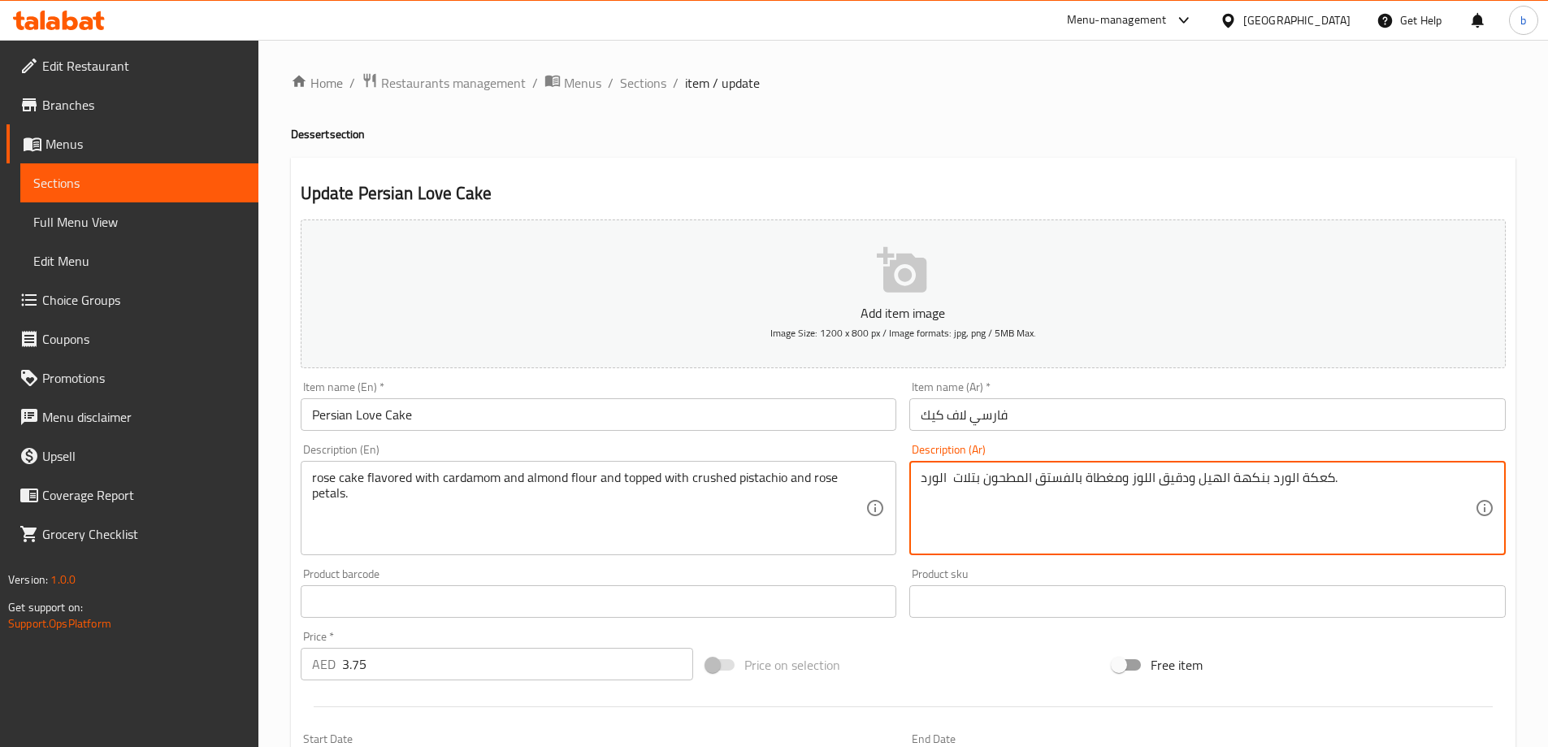
click at [922, 479] on textarea "كعكة الورد بنكهة الهيل ودقيق اللوز ومغطاة بالفستق المطحون بتلات الورد." at bounding box center [1198, 508] width 554 height 77
click at [939, 479] on textarea "كعكة الورد بنكهة الهيل ودقيق اللوز ومغطاة بالفستق المطحون بتلات الورد." at bounding box center [1198, 508] width 554 height 77
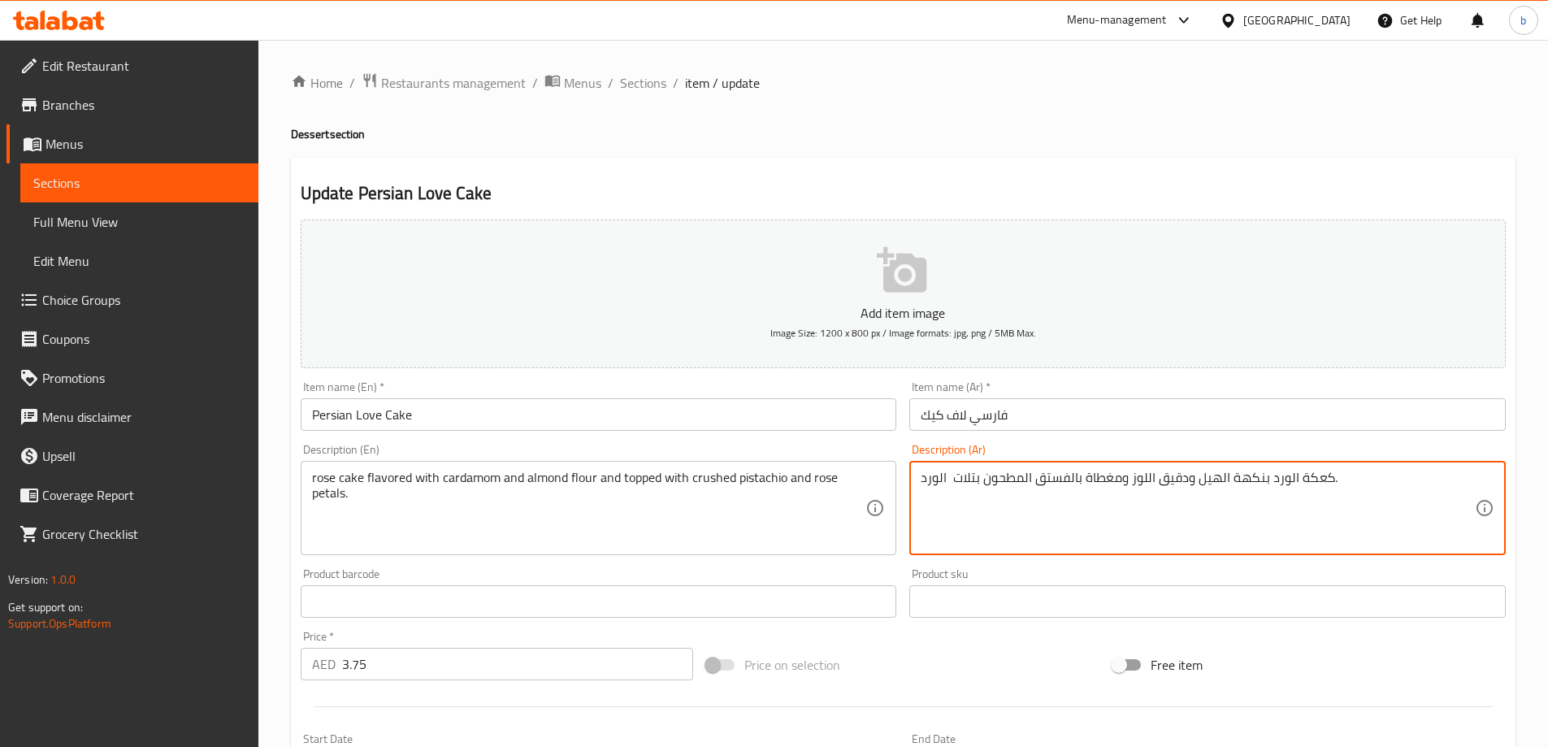
click at [938, 479] on textarea "كعكة الورد بنكهة الهيل ودقيق اللوز ومغطاة بالفستق المطحون بتلات الورد." at bounding box center [1198, 508] width 554 height 77
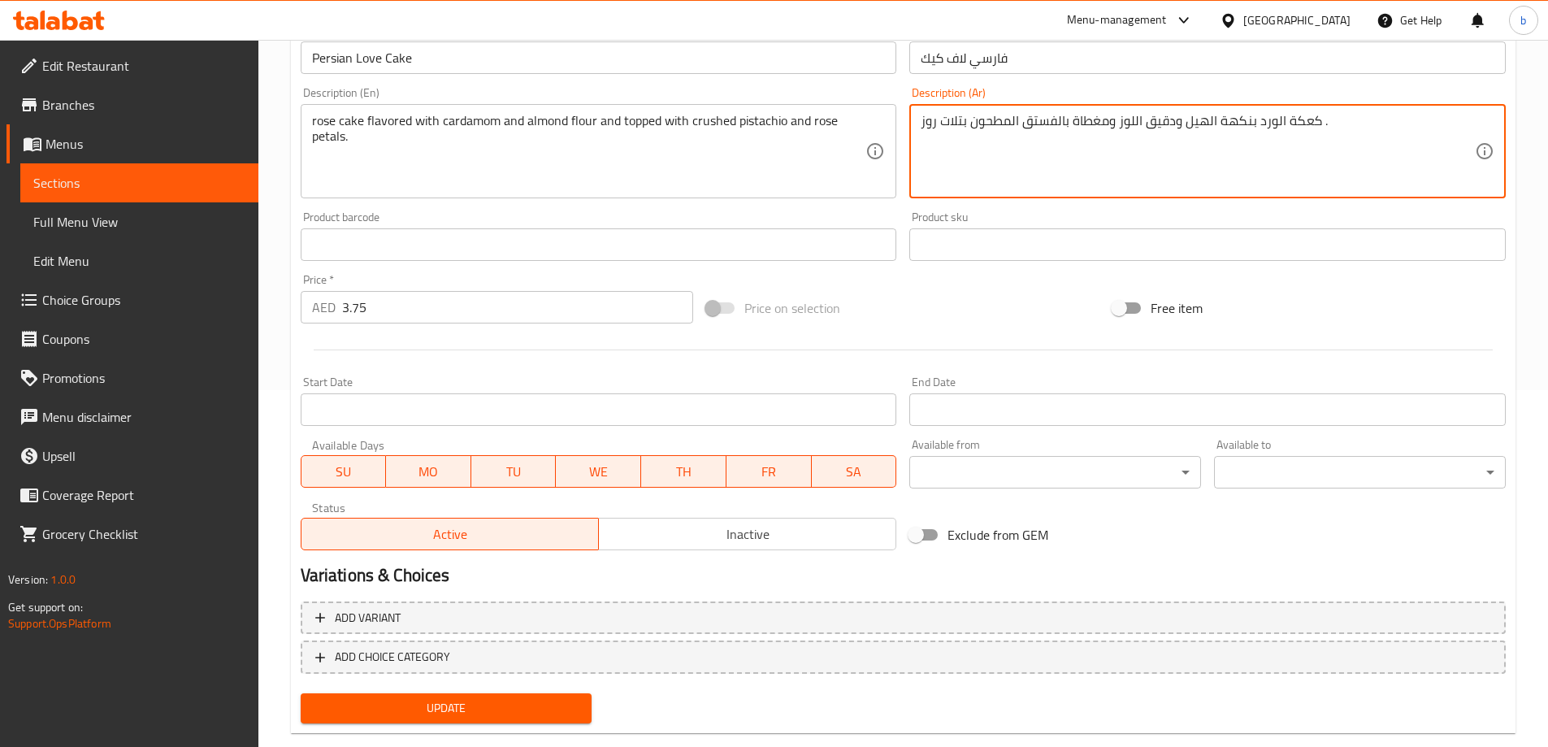
scroll to position [388, 0]
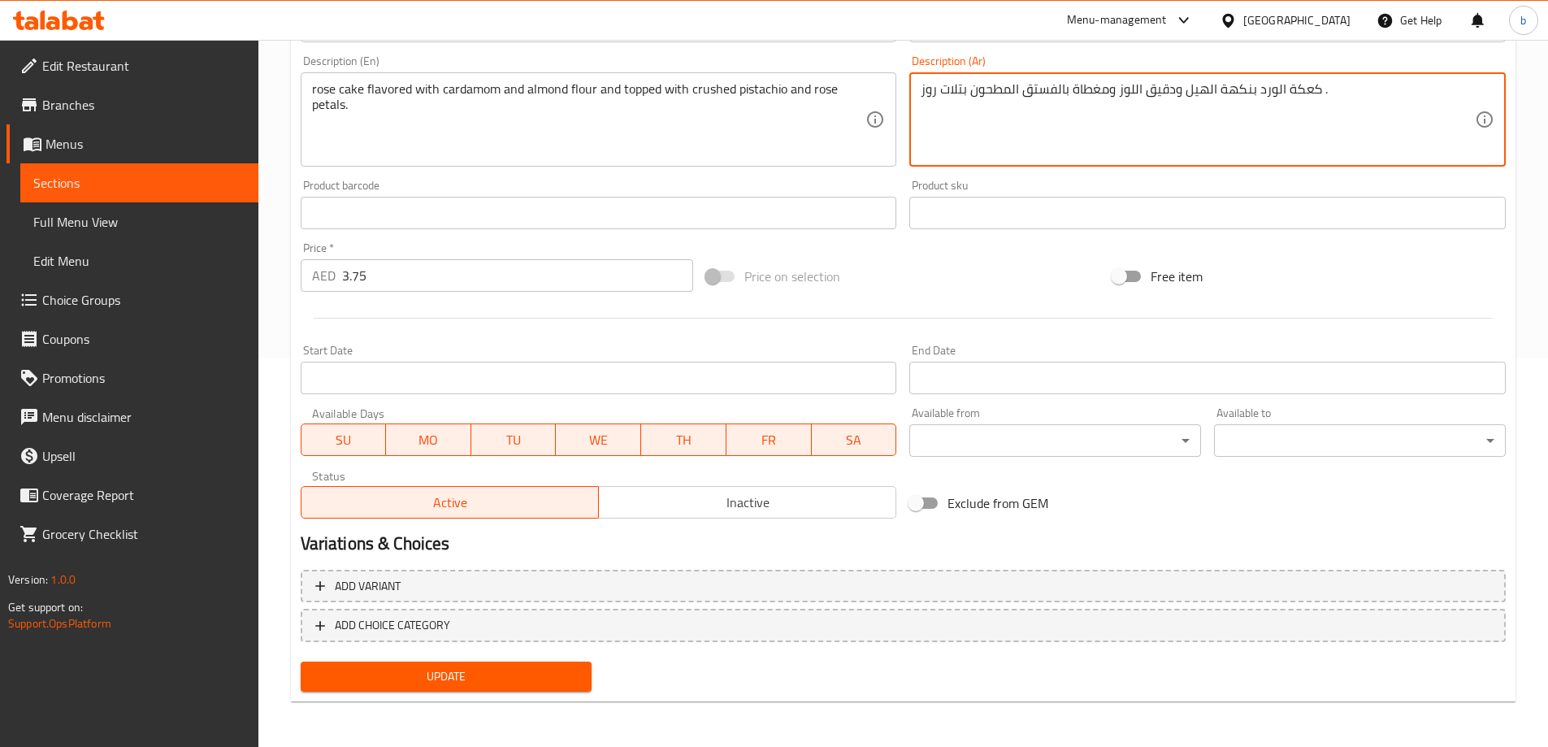
type textarea "كعكة الورد بنكهة الهيل ودقيق اللوز ومغطاة بالفستق المطحون بتلات روز ."
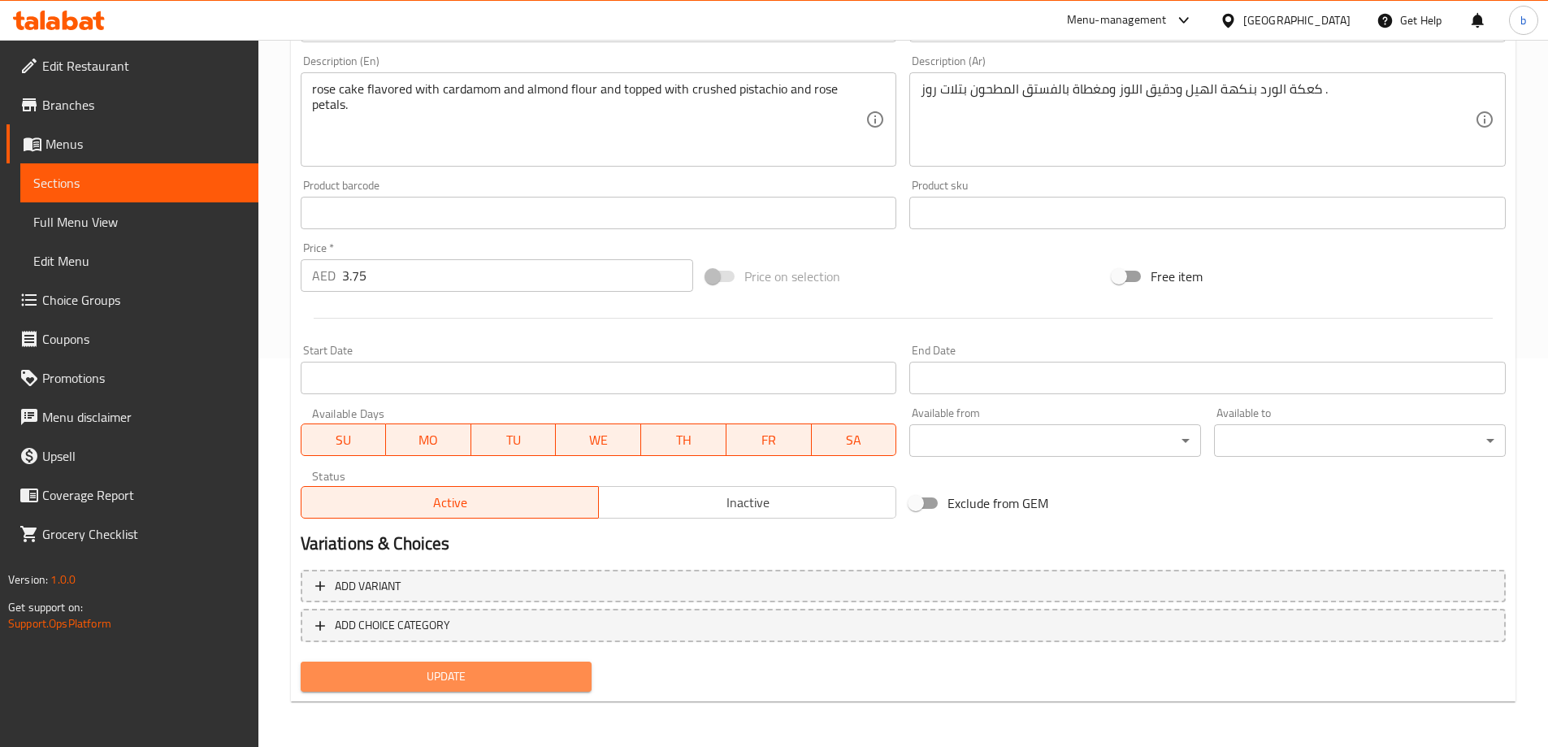
click at [496, 680] on span "Update" at bounding box center [447, 676] width 266 height 20
click at [210, 220] on span "Full Menu View" at bounding box center [139, 222] width 212 height 20
